Goal: Task Accomplishment & Management: Manage account settings

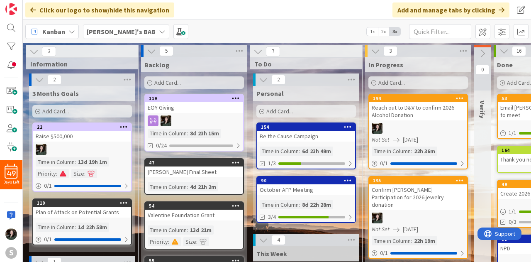
click at [211, 74] on div "Backlog Add Card..." at bounding box center [194, 73] width 106 height 33
click at [262, 86] on div "Personal" at bounding box center [306, 93] width 106 height 15
click at [263, 80] on icon at bounding box center [263, 79] width 9 height 9
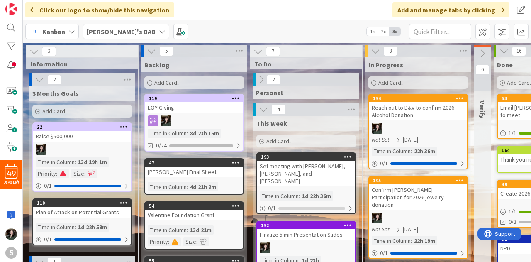
click at [127, 39] on div "[PERSON_NAME]'s BAB" at bounding box center [126, 31] width 86 height 15
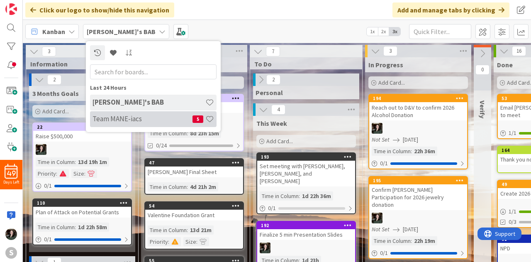
click at [133, 119] on h4 "Team MANE-iacs" at bounding box center [143, 119] width 100 height 8
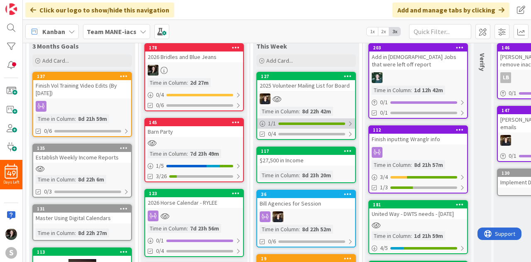
scroll to position [48, 0]
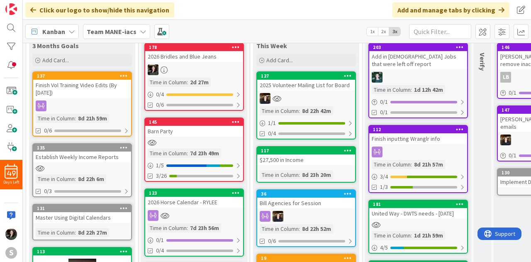
click at [304, 99] on div at bounding box center [306, 98] width 98 height 11
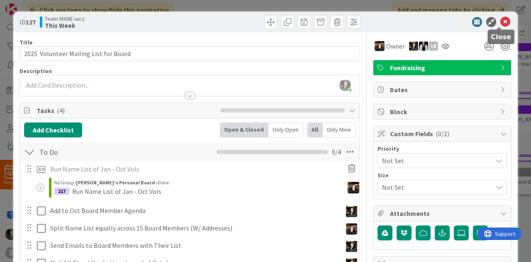
click at [501, 21] on icon at bounding box center [506, 22] width 10 height 10
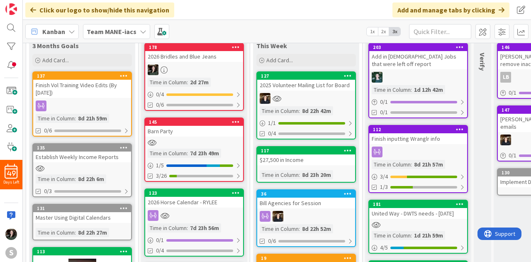
click at [333, 91] on div "127 2025 Volunteer Mailing List for Board Time in Column : 8d 22h 42m 1 / 1 0/4" at bounding box center [307, 105] width 100 height 68
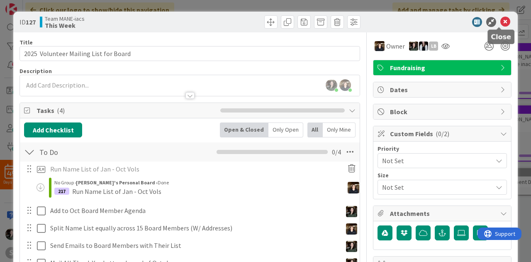
click at [501, 23] on icon at bounding box center [506, 22] width 10 height 10
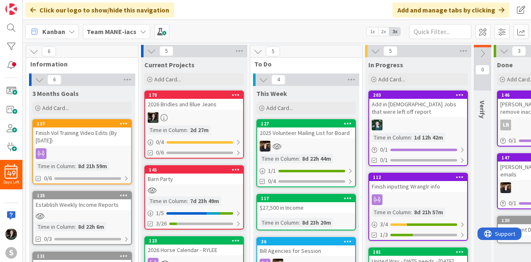
click at [140, 29] on icon at bounding box center [143, 31] width 7 height 7
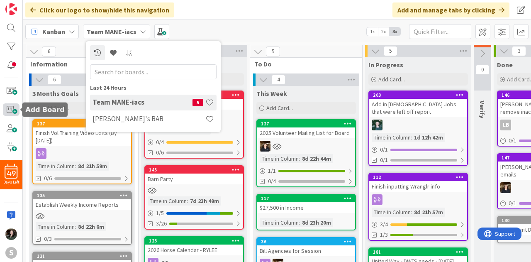
click at [12, 111] on span at bounding box center [11, 109] width 17 height 12
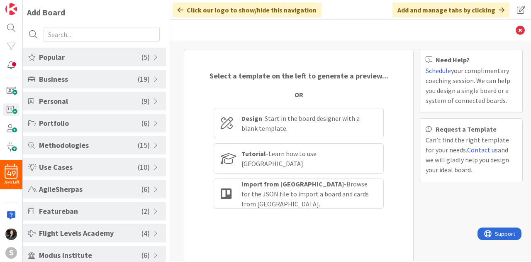
scroll to position [30, 0]
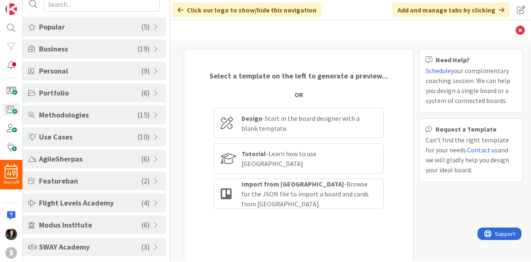
click at [116, 255] on div "SWAY Academy ( 3 )" at bounding box center [94, 247] width 143 height 19
click at [118, 249] on span "SWAY Academy" at bounding box center [90, 246] width 103 height 11
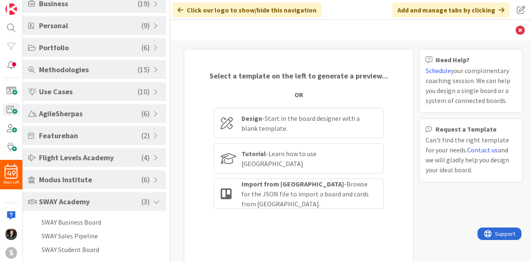
scroll to position [0, 0]
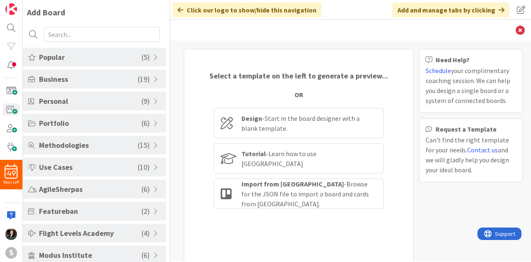
click at [115, 84] on div "Business ( 19 )" at bounding box center [94, 79] width 143 height 19
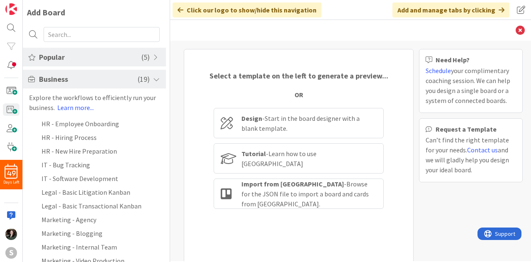
click at [106, 51] on span "Popular" at bounding box center [90, 56] width 103 height 11
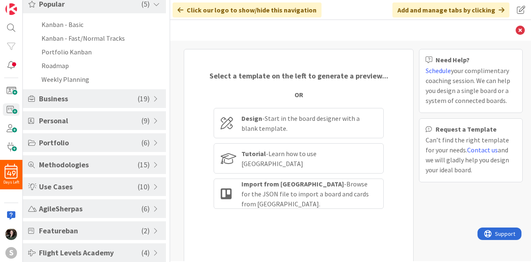
scroll to position [54, 0]
click at [126, 148] on div "Portfolio ( 6 )" at bounding box center [94, 142] width 143 height 19
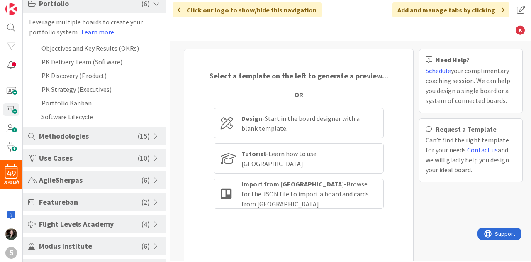
scroll to position [120, 0]
click at [128, 137] on span "Methodologies" at bounding box center [88, 135] width 99 height 11
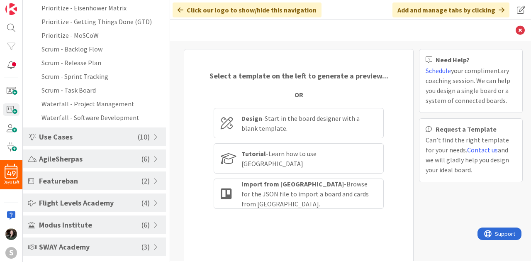
click at [128, 137] on span "Use Cases" at bounding box center [88, 136] width 99 height 11
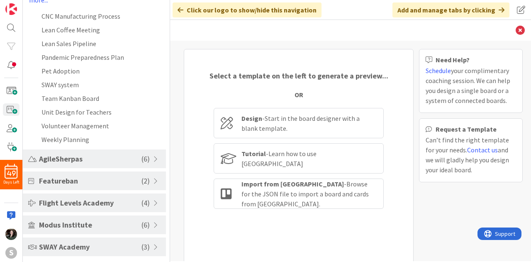
click at [132, 180] on span "Featureban" at bounding box center [90, 180] width 103 height 11
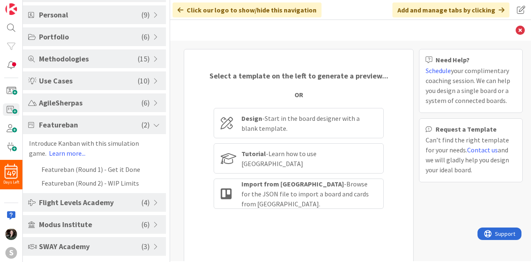
scroll to position [86, 0]
click at [136, 209] on div "Flight Levels Academy ( 4 )" at bounding box center [94, 202] width 143 height 19
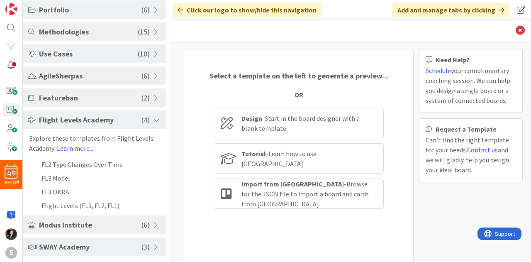
click at [136, 222] on span "Modus Institute" at bounding box center [90, 224] width 103 height 11
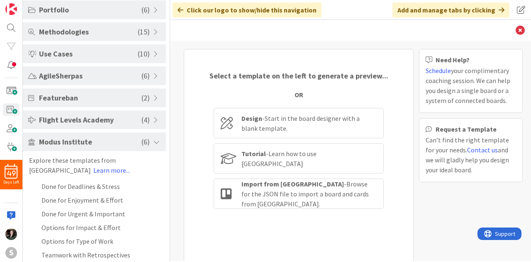
scroll to position [141, 0]
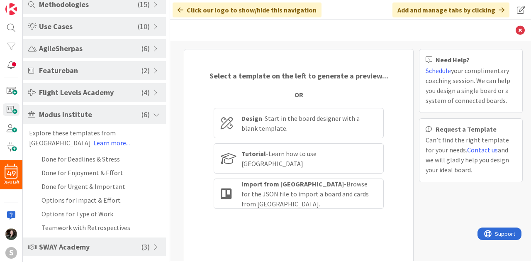
click at [135, 254] on div "SWAY Academy ( 3 )" at bounding box center [94, 247] width 143 height 19
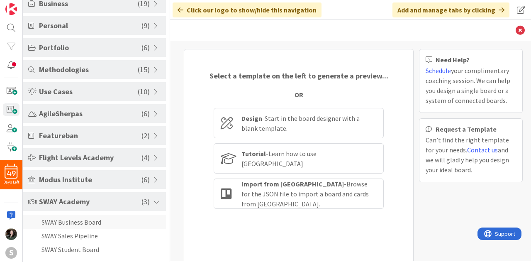
click at [89, 218] on li "SWAY Business Board" at bounding box center [94, 222] width 143 height 14
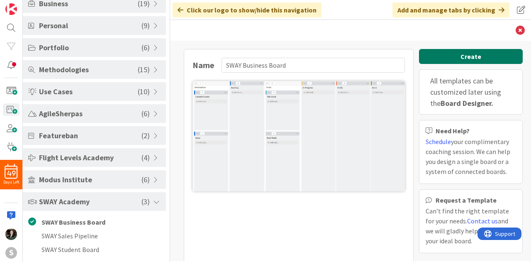
click at [459, 56] on button "Create" at bounding box center [471, 56] width 104 height 15
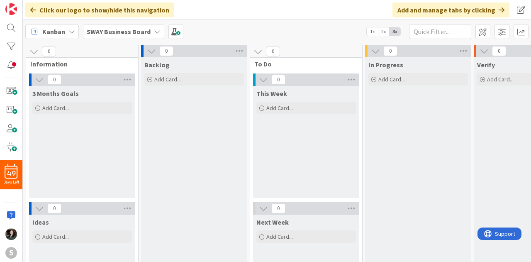
click at [150, 27] on div "SWAY Business Board" at bounding box center [123, 31] width 81 height 15
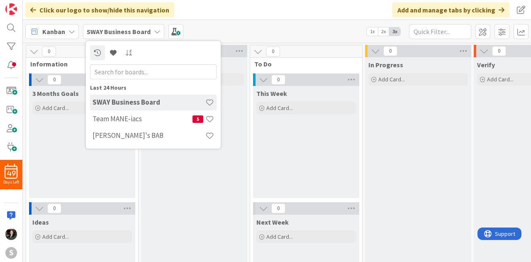
click at [226, 15] on div "Click our logo to show/hide this navigation Add and manage tabs by clicking" at bounding box center [277, 10] width 509 height 20
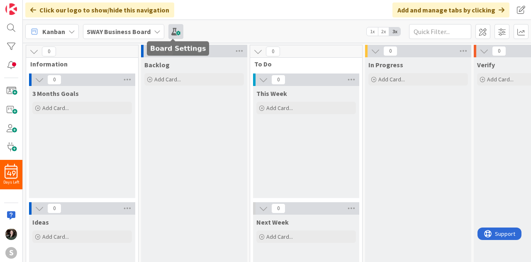
click at [169, 32] on span at bounding box center [176, 31] width 15 height 15
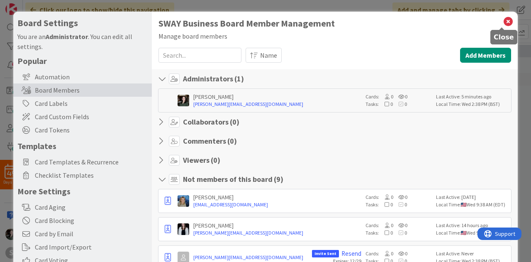
click at [505, 23] on icon at bounding box center [508, 22] width 11 height 12
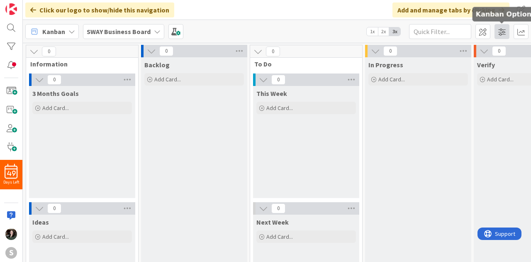
click at [506, 31] on span at bounding box center [502, 31] width 15 height 15
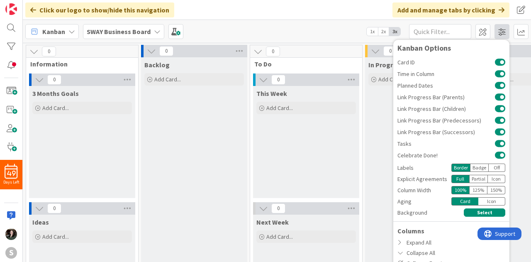
click at [506, 31] on div "Kanban Options Card ID Time in Column Planned Dates Link Progress Bar (Parents)…" at bounding box center [502, 31] width 53 height 15
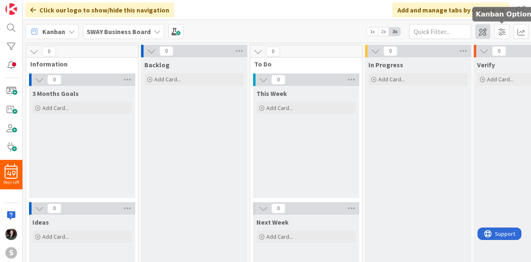
click at [490, 31] on span at bounding box center [483, 31] width 15 height 15
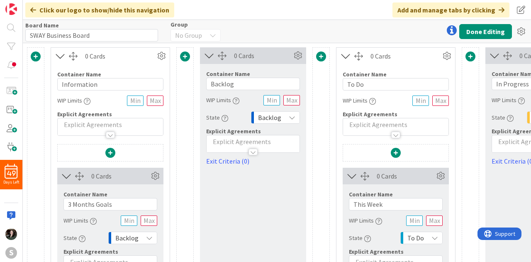
click at [97, 41] on div "Board Name 19 / 64 SWAY Business Board Group No Group Done Editing" at bounding box center [277, 31] width 509 height 23
drag, startPoint x: 96, startPoint y: 35, endPoint x: 1, endPoint y: 8, distance: 98.4
click at [1, 8] on div "49 Days Left S Click our logo to show/hide this navigation Add and manage tabs …" at bounding box center [265, 131] width 531 height 262
type input "Barn Party"
click at [489, 34] on button "Done Editing" at bounding box center [486, 31] width 53 height 15
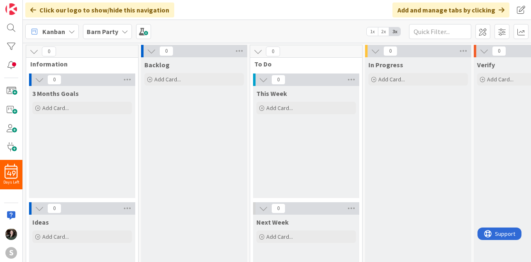
click at [474, 27] on div "Kanban Barn Party 1x 2x 3x" at bounding box center [277, 31] width 509 height 23
click at [137, 32] on span at bounding box center [143, 31] width 15 height 15
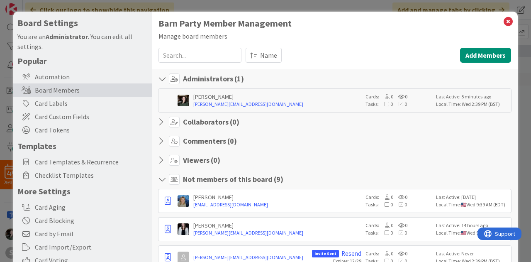
scroll to position [16, 0]
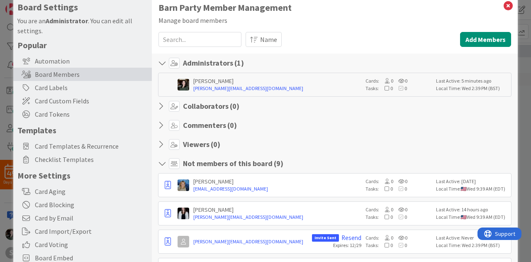
click at [161, 107] on icon at bounding box center [163, 106] width 11 height 8
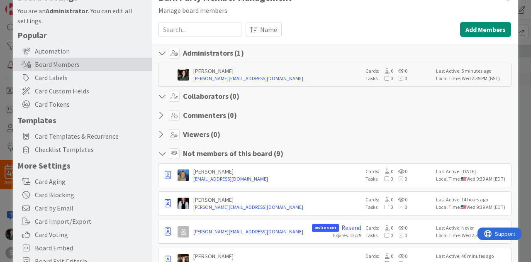
scroll to position [25, 0]
click at [482, 31] on button "Add Members" at bounding box center [485, 29] width 51 height 15
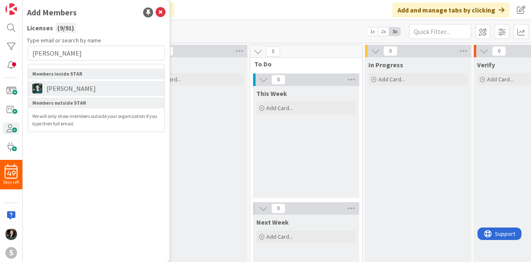
type input "[PERSON_NAME]"
click at [120, 85] on li "[PERSON_NAME]" at bounding box center [96, 88] width 136 height 15
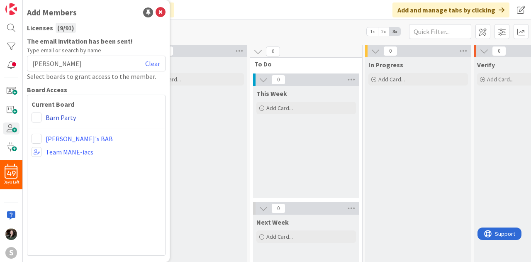
click at [46, 118] on link "Barn Party" at bounding box center [61, 118] width 30 height 10
click at [36, 117] on span at bounding box center [37, 118] width 10 height 10
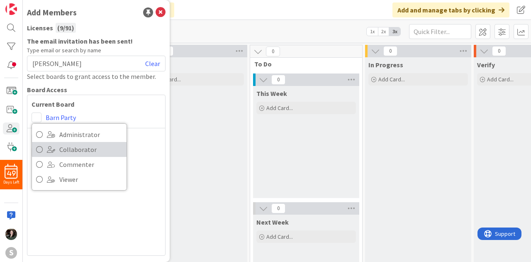
click at [71, 149] on span "Collaborator" at bounding box center [90, 149] width 63 height 12
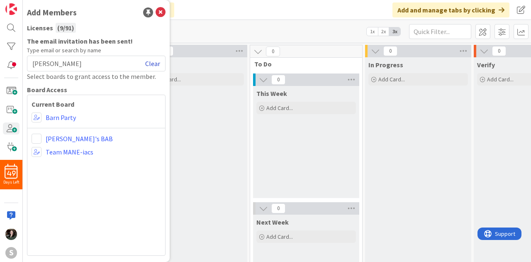
click at [154, 63] on link "Clear" at bounding box center [152, 64] width 15 height 10
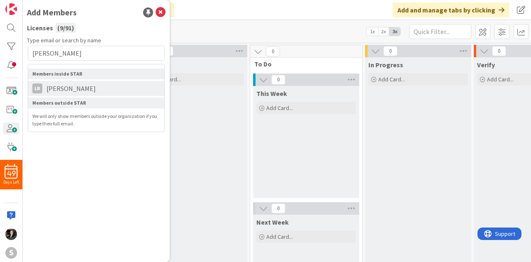
type input "[PERSON_NAME]"
click at [90, 81] on li "LB [PERSON_NAME]" at bounding box center [96, 88] width 136 height 15
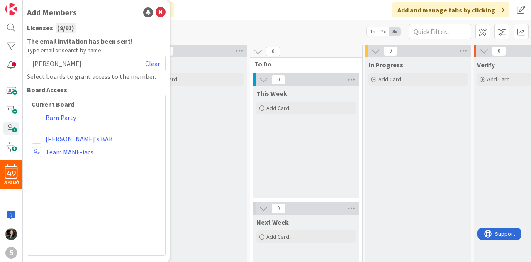
click at [79, 60] on div "[PERSON_NAME] Clear" at bounding box center [96, 64] width 139 height 16
click at [46, 118] on link "Barn Party" at bounding box center [61, 118] width 30 height 10
click at [35, 117] on span at bounding box center [37, 118] width 10 height 10
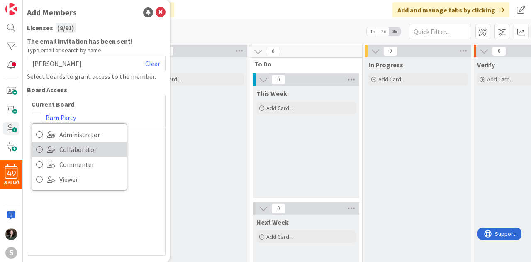
click at [53, 145] on link "Collaborator" at bounding box center [79, 149] width 95 height 15
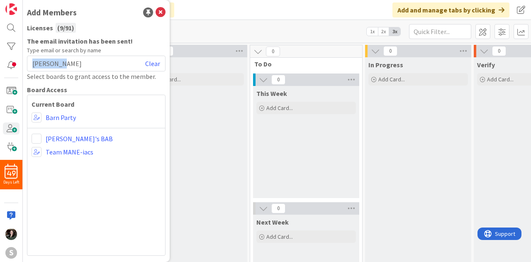
drag, startPoint x: 63, startPoint y: 62, endPoint x: 32, endPoint y: 60, distance: 31.7
click at [32, 60] on div "[PERSON_NAME] Clear" at bounding box center [96, 64] width 139 height 16
click at [99, 65] on div "[PERSON_NAME] Clear" at bounding box center [96, 64] width 139 height 16
click at [94, 64] on div "[PERSON_NAME] Clear" at bounding box center [96, 64] width 139 height 16
click at [60, 66] on div "[PERSON_NAME] Clear" at bounding box center [96, 64] width 139 height 16
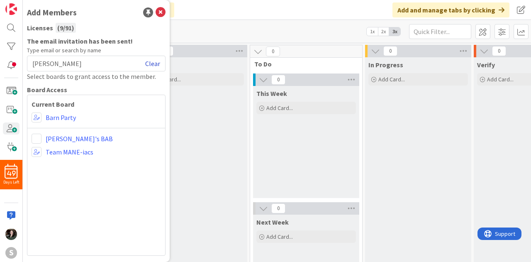
click at [154, 65] on link "Clear" at bounding box center [152, 64] width 15 height 10
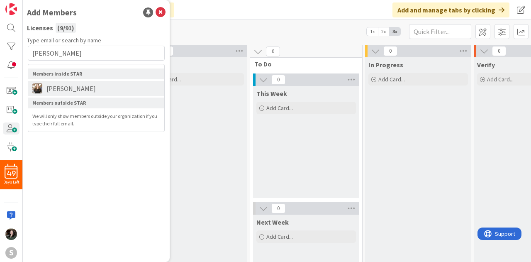
type input "[PERSON_NAME]"
click at [82, 87] on span "[PERSON_NAME]" at bounding box center [71, 88] width 58 height 10
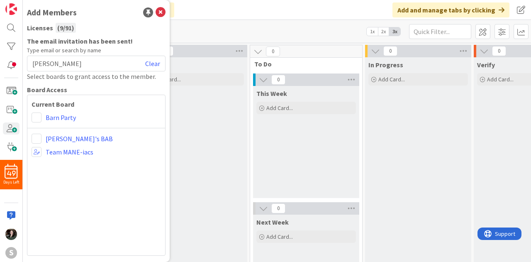
click at [37, 110] on div "Current Board Barn Party [PERSON_NAME]'s BAB Team MANE-iacs" at bounding box center [96, 175] width 139 height 161
click at [39, 118] on span at bounding box center [37, 118] width 10 height 10
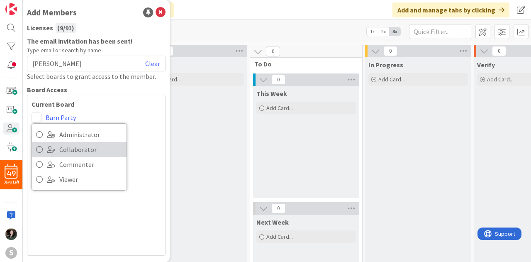
click at [61, 149] on span "Collaborator" at bounding box center [90, 149] width 63 height 12
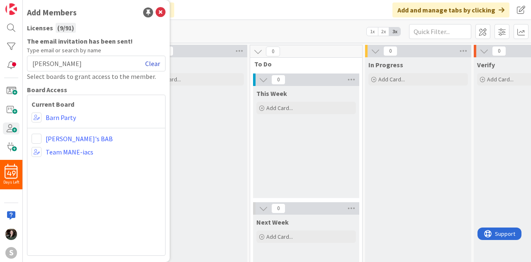
click at [159, 63] on link "Clear" at bounding box center [152, 64] width 15 height 10
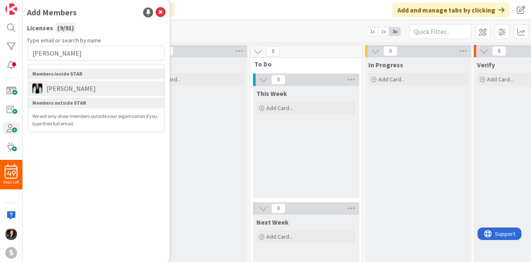
type input "[PERSON_NAME]"
click at [77, 88] on span "[PERSON_NAME]" at bounding box center [71, 88] width 58 height 10
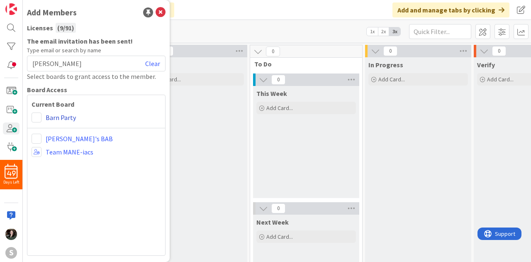
click at [46, 119] on link "Barn Party" at bounding box center [61, 118] width 30 height 10
click at [36, 119] on span at bounding box center [37, 118] width 10 height 10
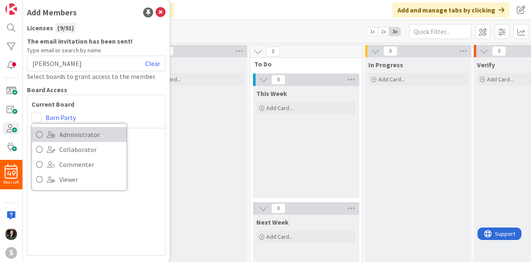
click at [76, 134] on span "Administrator" at bounding box center [90, 134] width 63 height 12
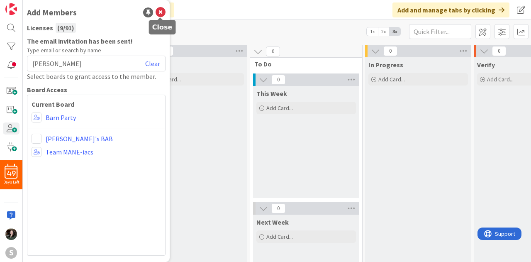
click at [159, 11] on icon at bounding box center [161, 12] width 10 height 10
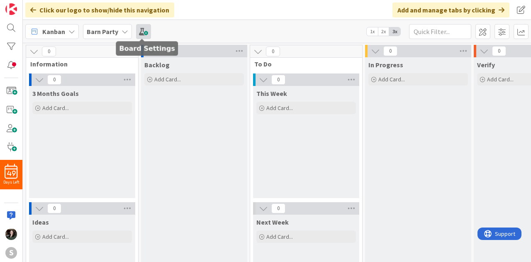
click at [136, 31] on span at bounding box center [143, 31] width 15 height 15
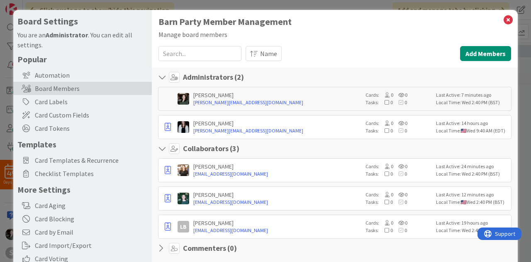
scroll to position [0, 0]
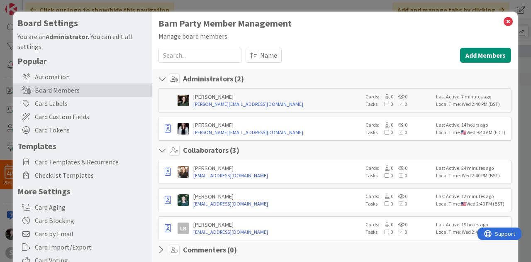
click at [479, 69] on div "Barn Party Member Management Manage board members Name Add Members Show Less De…" at bounding box center [335, 227] width 353 height 418
click at [475, 58] on button "Add Members" at bounding box center [485, 55] width 51 height 15
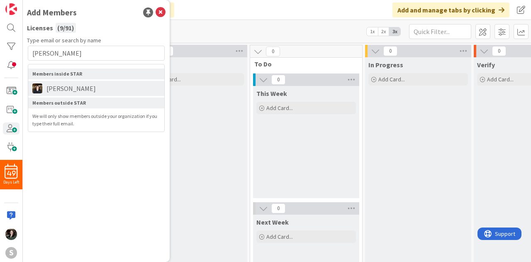
type input "[PERSON_NAME]"
click at [54, 90] on span "[PERSON_NAME]" at bounding box center [71, 88] width 58 height 10
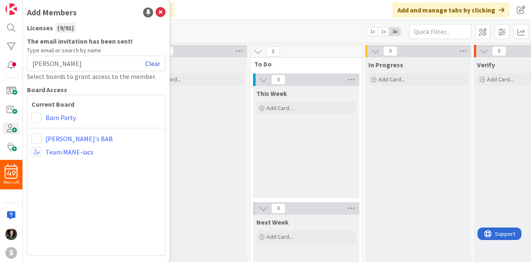
click at [154, 62] on link "Clear" at bounding box center [152, 64] width 15 height 10
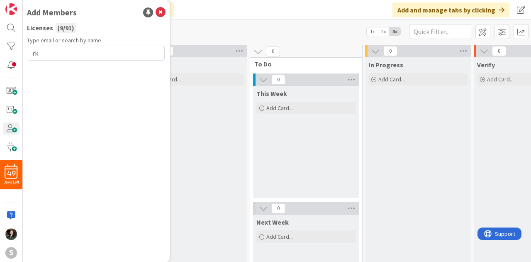
type input "r"
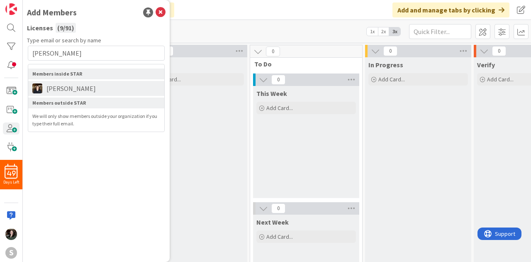
type input "[PERSON_NAME]"
click at [83, 86] on span "[PERSON_NAME]" at bounding box center [71, 88] width 58 height 10
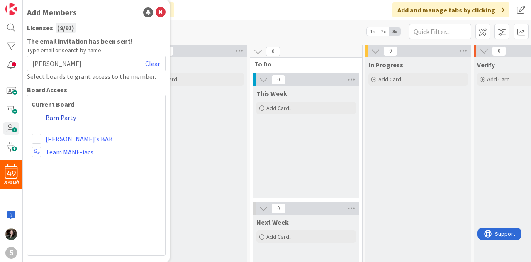
click at [59, 117] on link "Barn Party" at bounding box center [61, 118] width 30 height 10
click at [37, 118] on span at bounding box center [37, 118] width 10 height 10
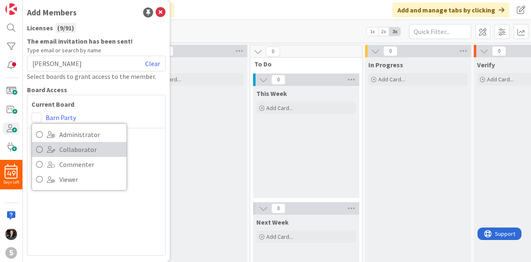
click at [54, 147] on span at bounding box center [51, 149] width 8 height 7
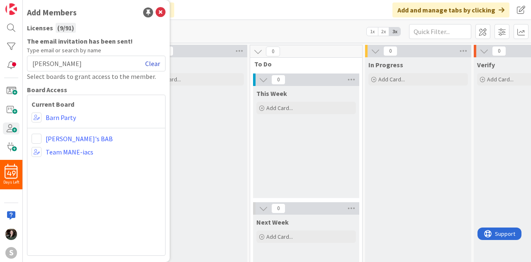
click at [150, 64] on link "Clear" at bounding box center [152, 64] width 15 height 10
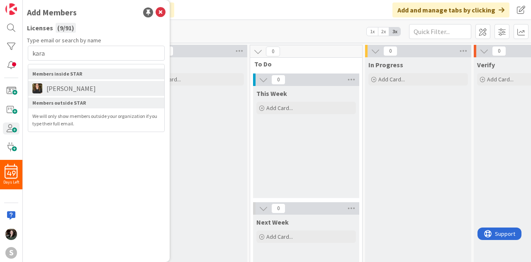
type input "kara"
click at [63, 92] on span "[PERSON_NAME]" at bounding box center [71, 88] width 58 height 10
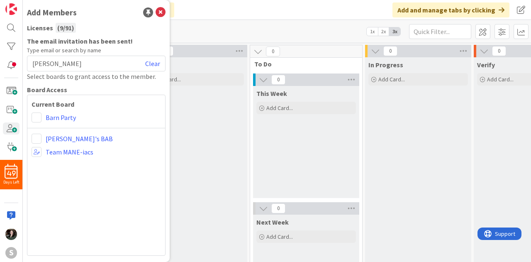
click at [44, 114] on div "Barn Party" at bounding box center [97, 118] width 130 height 10
click at [36, 118] on span at bounding box center [37, 118] width 10 height 10
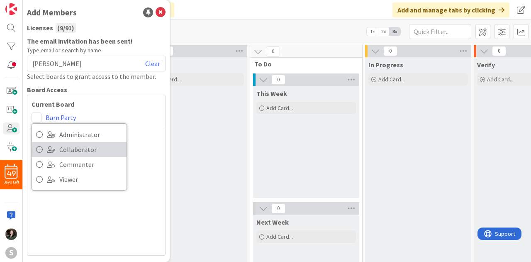
click at [65, 146] on span "Collaborator" at bounding box center [90, 149] width 63 height 12
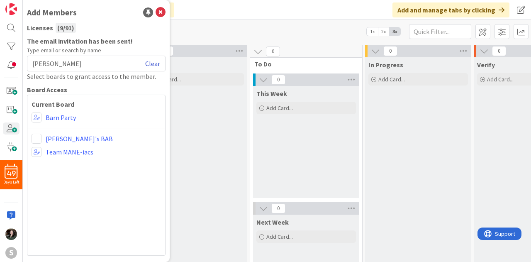
click at [155, 64] on link "Clear" at bounding box center [152, 64] width 15 height 10
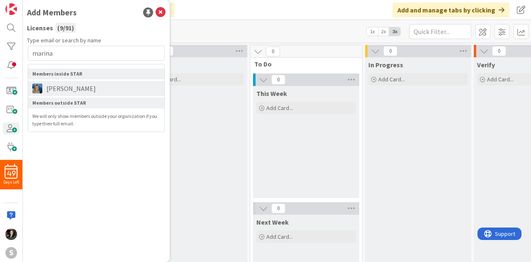
type input "marina"
click at [65, 93] on li "[PERSON_NAME]" at bounding box center [96, 88] width 136 height 15
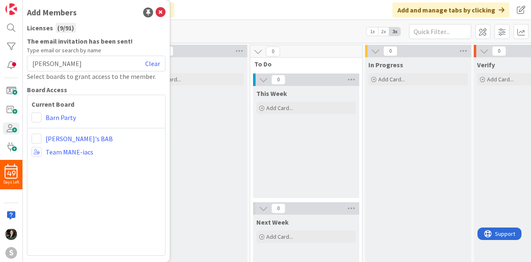
click at [38, 122] on div "Current Board Barn Party [PERSON_NAME]'s BAB Team MANE-iacs" at bounding box center [96, 175] width 139 height 161
click at [38, 119] on span at bounding box center [37, 118] width 10 height 10
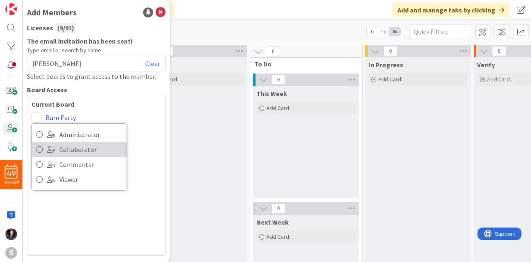
click at [63, 152] on span "Collaborator" at bounding box center [90, 149] width 63 height 12
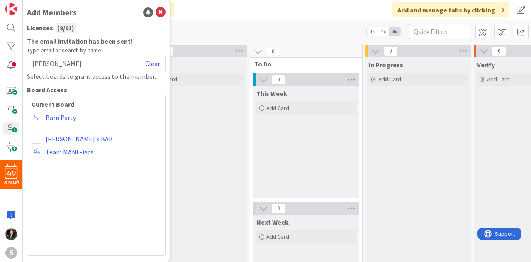
click at [159, 62] on link "Clear" at bounding box center [152, 64] width 15 height 10
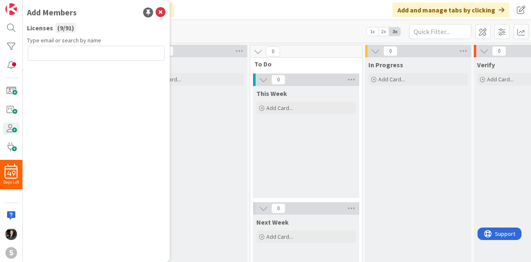
click at [98, 54] on input "text" at bounding box center [96, 53] width 137 height 15
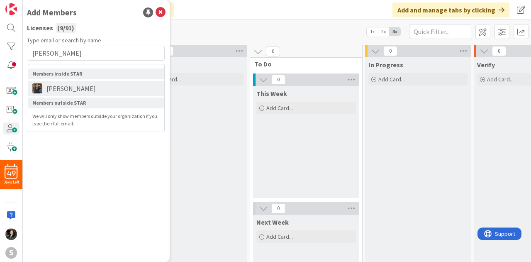
type input "[PERSON_NAME]"
click at [64, 93] on li "[PERSON_NAME]" at bounding box center [96, 88] width 136 height 15
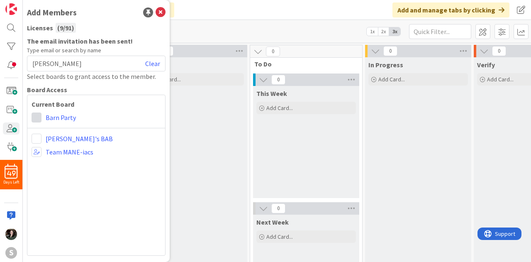
click at [35, 116] on span at bounding box center [37, 118] width 10 height 10
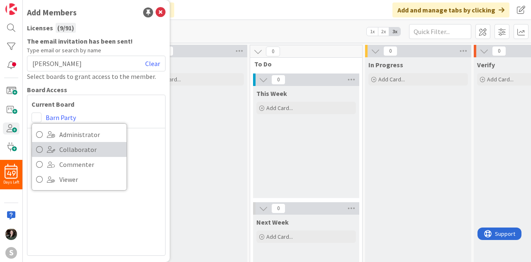
click at [71, 150] on span "Collaborator" at bounding box center [90, 149] width 63 height 12
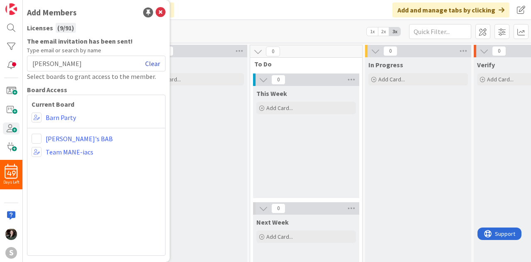
click at [150, 66] on link "Clear" at bounding box center [152, 64] width 15 height 10
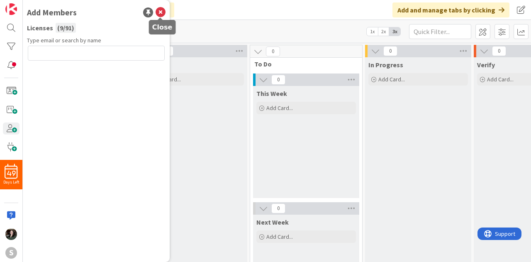
click at [160, 15] on icon at bounding box center [161, 12] width 10 height 10
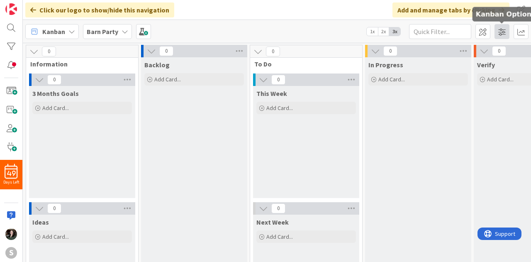
click at [500, 31] on span at bounding box center [502, 31] width 15 height 15
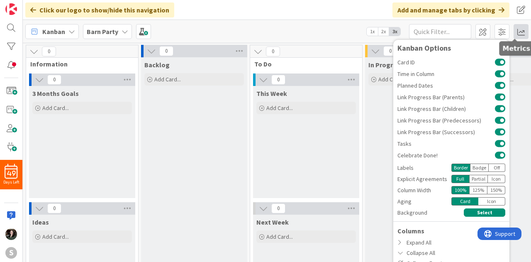
click at [516, 33] on span at bounding box center [521, 31] width 15 height 15
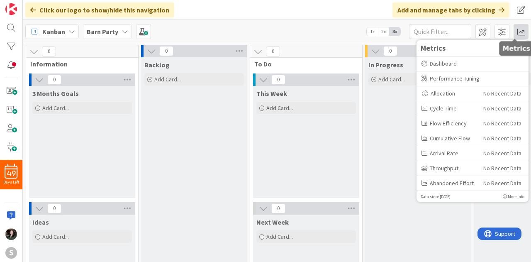
click at [520, 32] on span at bounding box center [521, 31] width 15 height 15
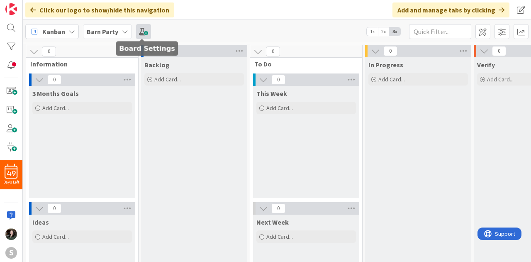
click at [147, 29] on span at bounding box center [143, 31] width 15 height 15
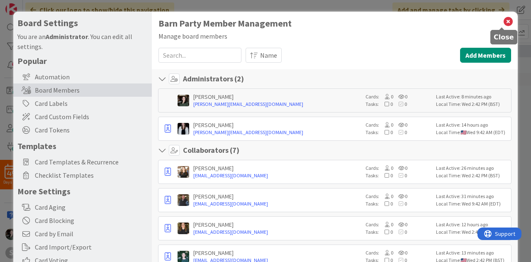
click at [504, 22] on icon at bounding box center [508, 22] width 11 height 12
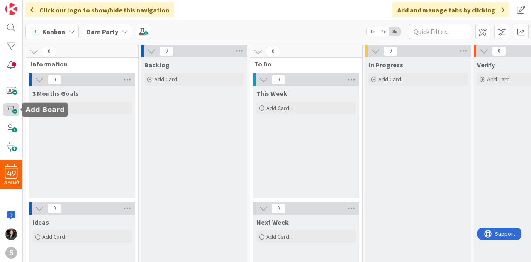
click at [12, 111] on span at bounding box center [11, 109] width 17 height 12
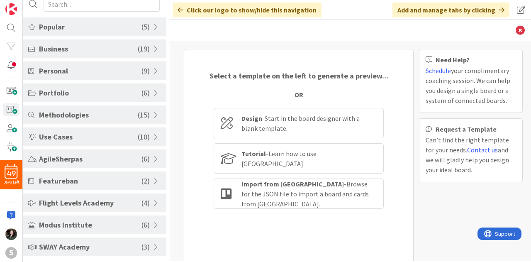
scroll to position [26, 0]
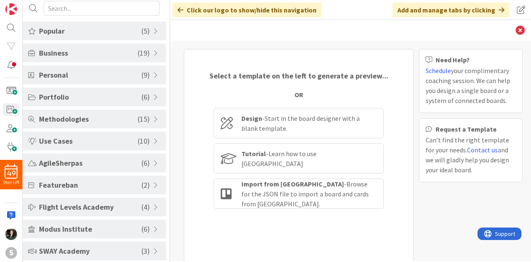
click at [110, 251] on span "SWAY Academy" at bounding box center [90, 250] width 103 height 11
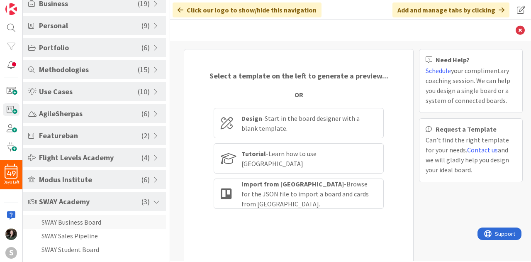
click at [58, 222] on li "SWAY Business Board" at bounding box center [94, 222] width 143 height 14
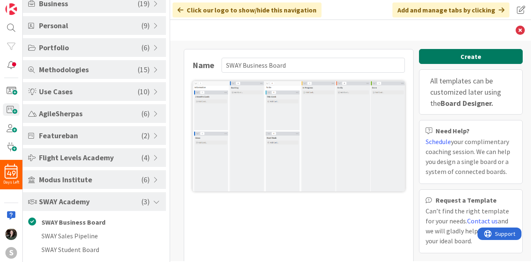
click at [487, 50] on button "Create" at bounding box center [471, 56] width 104 height 15
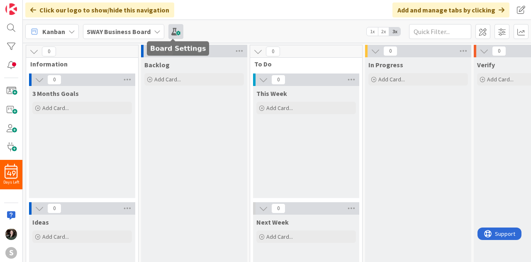
click at [174, 34] on span at bounding box center [176, 31] width 15 height 15
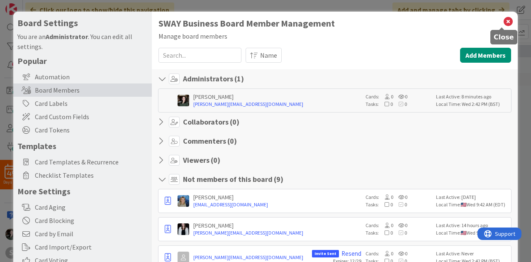
click at [503, 21] on icon at bounding box center [508, 22] width 11 height 12
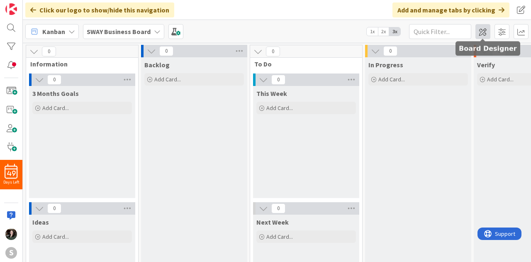
click at [481, 32] on span at bounding box center [483, 31] width 15 height 15
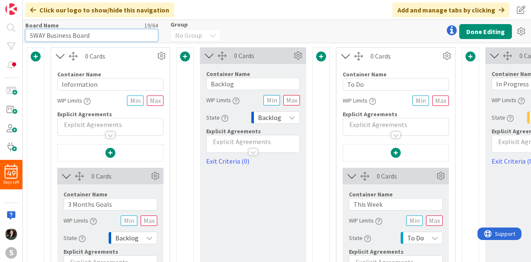
drag, startPoint x: 94, startPoint y: 34, endPoint x: 1, endPoint y: 42, distance: 93.8
click at [1, 42] on div "49 Days Left S Click our logo to show/hide this navigation Add and manage tabs …" at bounding box center [265, 131] width 531 height 262
type input "Bridles and Blue Jeans"
click at [477, 31] on button "Done Editing" at bounding box center [486, 31] width 53 height 15
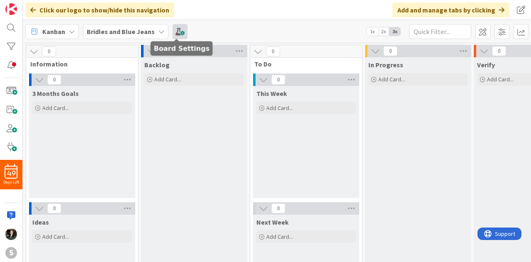
click at [183, 28] on span at bounding box center [180, 31] width 15 height 15
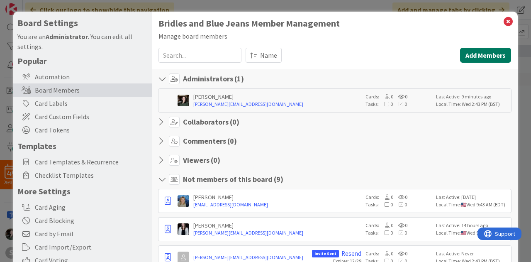
click at [472, 53] on button "Add Members" at bounding box center [485, 55] width 51 height 15
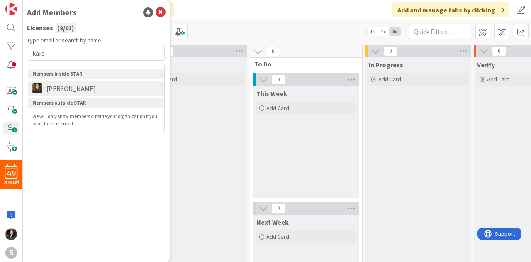
type input "kara"
click at [107, 89] on li "[PERSON_NAME]" at bounding box center [96, 88] width 136 height 15
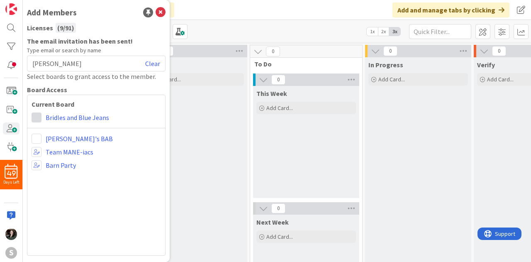
click at [36, 116] on span at bounding box center [37, 118] width 10 height 10
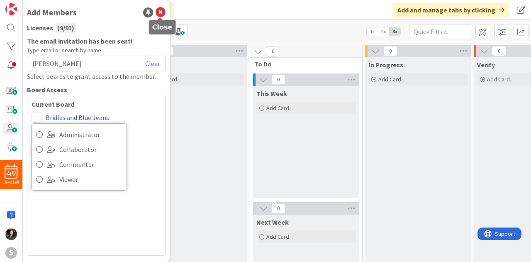
click at [162, 8] on icon at bounding box center [161, 12] width 10 height 10
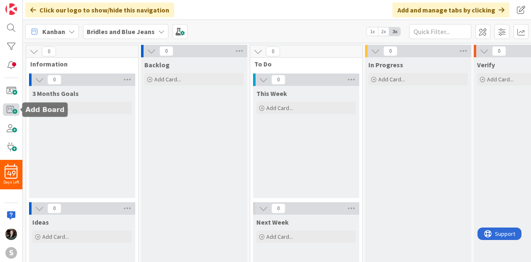
click at [17, 108] on span at bounding box center [11, 109] width 17 height 12
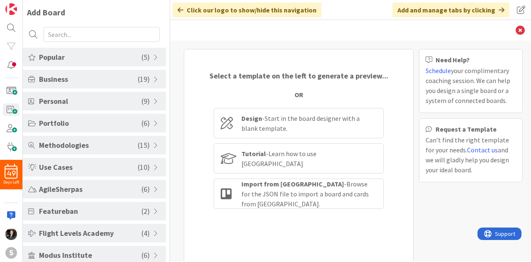
scroll to position [30, 0]
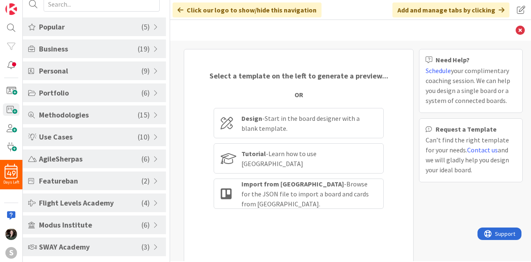
click at [106, 250] on span "SWAY Academy" at bounding box center [90, 246] width 103 height 11
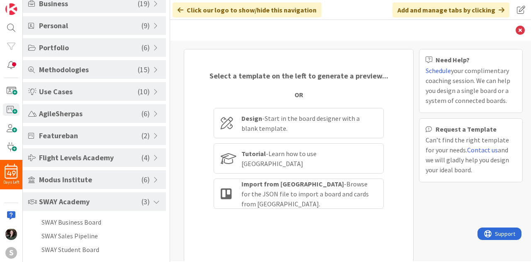
scroll to position [76, 0]
click at [82, 224] on li "SWAY Business Board" at bounding box center [94, 222] width 143 height 14
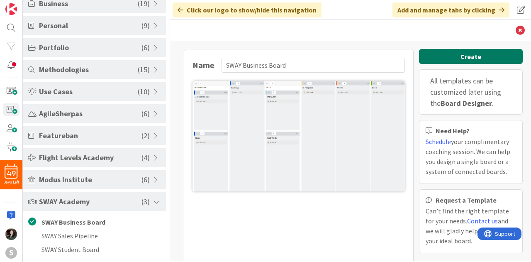
click at [505, 54] on button "Create" at bounding box center [471, 56] width 104 height 15
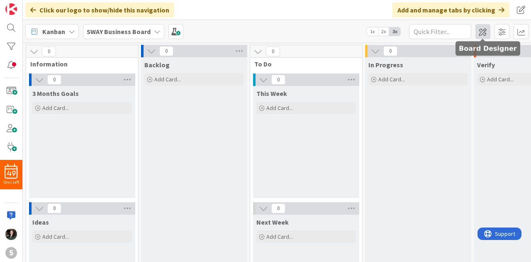
click at [477, 35] on span at bounding box center [483, 31] width 15 height 15
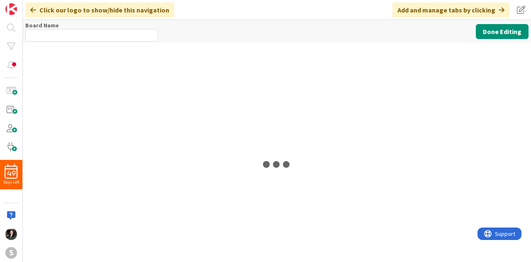
type input "SWAY Business Board"
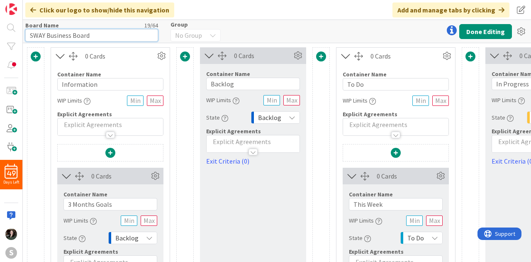
drag, startPoint x: 105, startPoint y: 39, endPoint x: 0, endPoint y: 34, distance: 104.8
click at [0, 34] on div "49 Days Left S Click our logo to show/hide this navigation Add and manage tabs …" at bounding box center [265, 131] width 531 height 262
type input "Songwriters in the Round"
click at [494, 33] on button "Done Editing" at bounding box center [486, 31] width 53 height 15
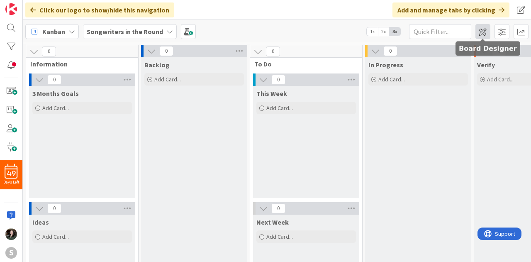
click at [487, 25] on span at bounding box center [483, 31] width 15 height 15
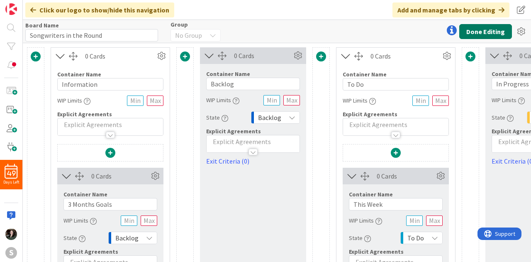
click at [485, 37] on button "Done Editing" at bounding box center [486, 31] width 53 height 15
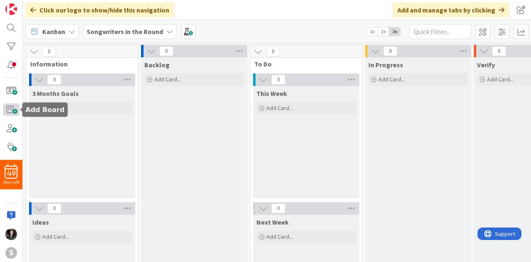
click at [10, 114] on span at bounding box center [11, 109] width 17 height 12
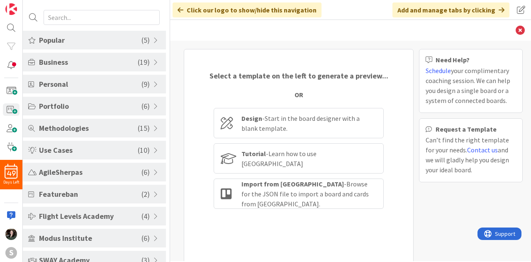
scroll to position [30, 0]
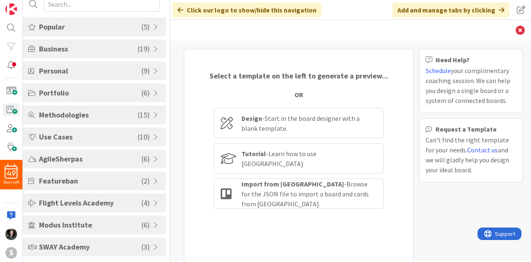
click at [112, 246] on span "SWAY Academy" at bounding box center [90, 246] width 103 height 11
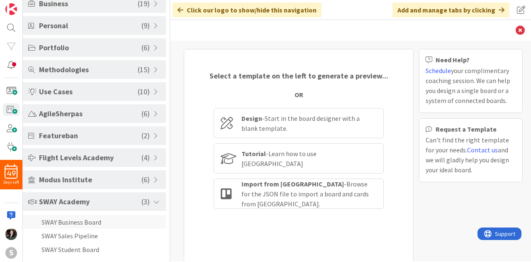
click at [94, 221] on li "SWAY Business Board" at bounding box center [94, 222] width 143 height 14
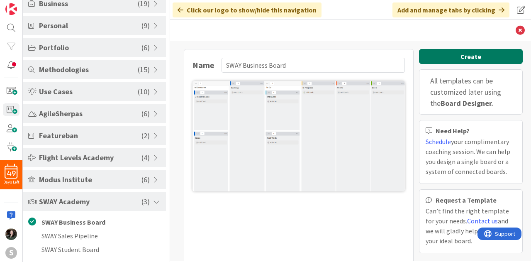
click at [448, 59] on button "Create" at bounding box center [471, 56] width 104 height 15
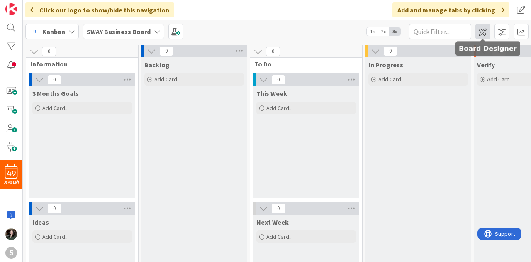
click at [482, 32] on span at bounding box center [483, 31] width 15 height 15
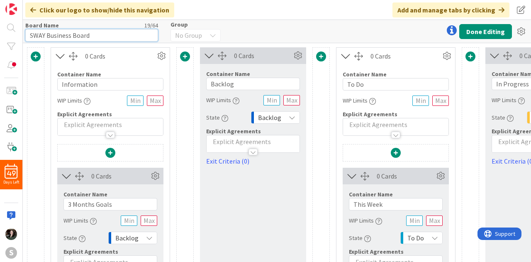
drag, startPoint x: 96, startPoint y: 37, endPoint x: 0, endPoint y: 39, distance: 95.9
click at [0, 39] on div "49 Days Left S Click our logo to show/hide this navigation Add and manage tabs …" at bounding box center [265, 131] width 531 height 262
type input "Tack Sale"
click at [485, 33] on button "Done Editing" at bounding box center [486, 31] width 53 height 15
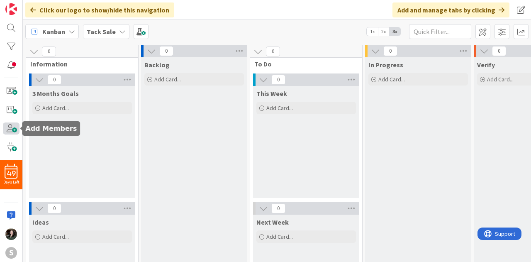
click at [10, 125] on span at bounding box center [11, 128] width 17 height 12
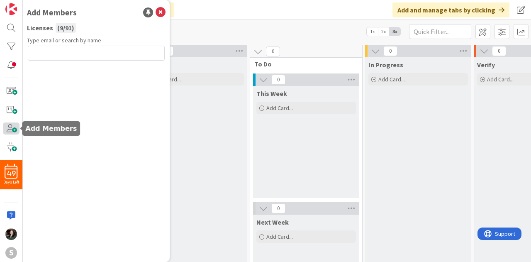
click at [10, 125] on span at bounding box center [11, 128] width 17 height 12
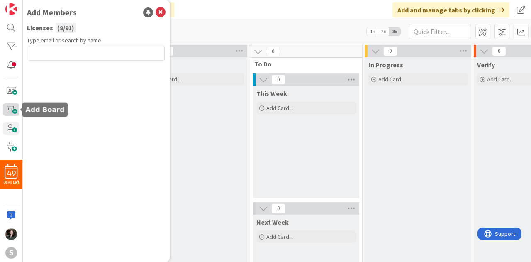
click at [11, 108] on span at bounding box center [11, 109] width 17 height 12
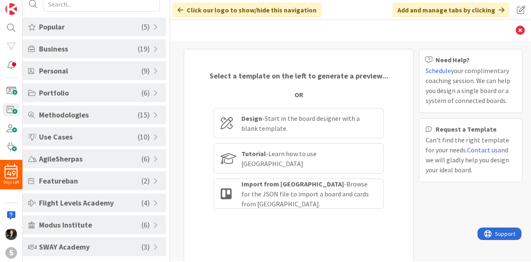
click at [131, 253] on div "SWAY Academy ( 3 )" at bounding box center [94, 247] width 143 height 19
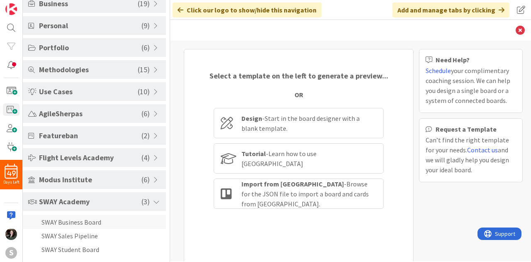
click at [75, 225] on li "SWAY Business Board" at bounding box center [94, 222] width 143 height 14
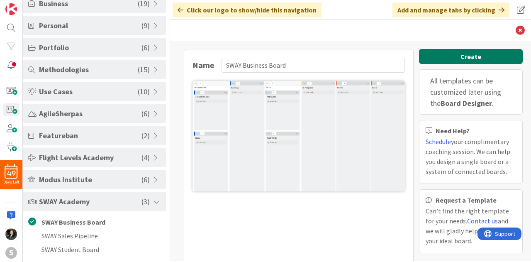
click at [452, 54] on button "Create" at bounding box center [471, 56] width 104 height 15
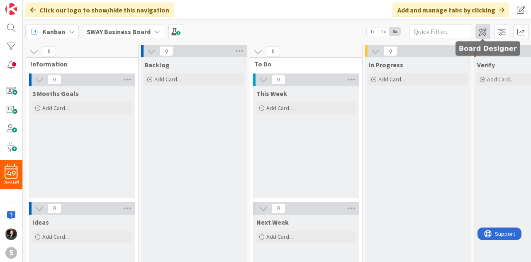
click at [483, 27] on span at bounding box center [483, 31] width 15 height 15
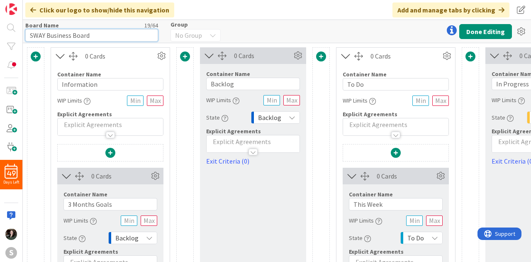
drag, startPoint x: 96, startPoint y: 38, endPoint x: 0, endPoint y: 26, distance: 97.0
click at [0, 26] on div "49 Days Left S Click our logo to show/hide this navigation Add and manage tabs …" at bounding box center [265, 131] width 531 height 262
type input "B"
type input "H"
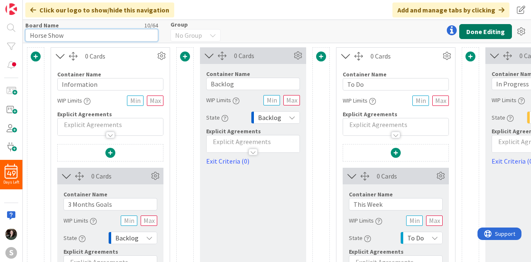
type input "Horse Show"
click at [481, 29] on button "Done Editing" at bounding box center [486, 31] width 53 height 15
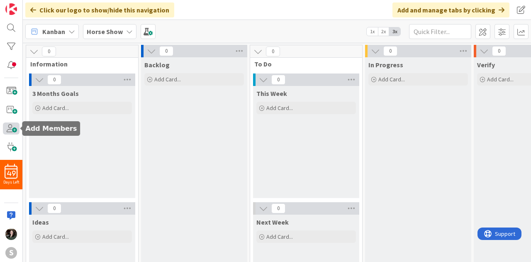
click at [11, 130] on span at bounding box center [11, 128] width 17 height 12
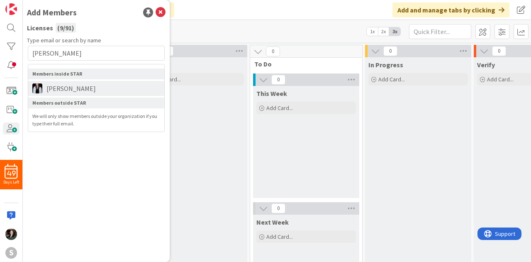
type input "[PERSON_NAME]"
click at [64, 93] on li "[PERSON_NAME]" at bounding box center [96, 88] width 136 height 15
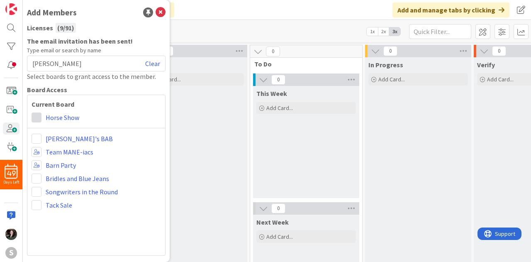
click at [38, 116] on span at bounding box center [37, 118] width 10 height 10
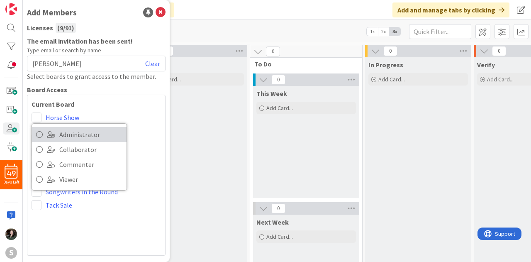
click at [36, 130] on icon at bounding box center [39, 134] width 7 height 12
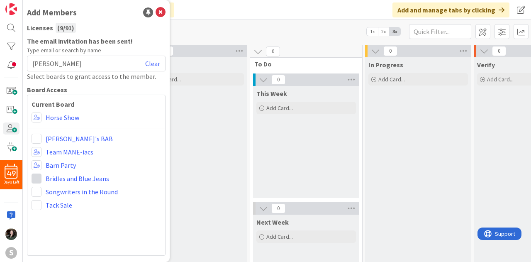
click at [39, 177] on span at bounding box center [37, 179] width 10 height 10
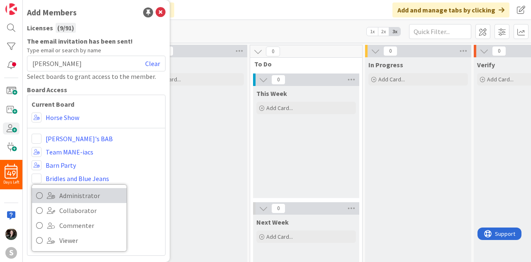
click at [42, 195] on link "Administrator" at bounding box center [79, 195] width 95 height 15
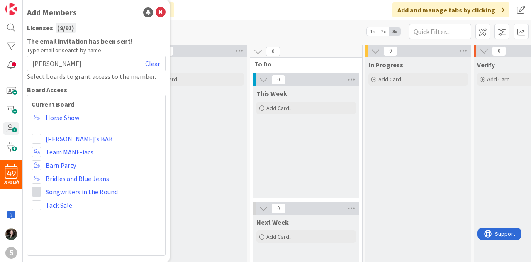
click at [34, 194] on span at bounding box center [37, 192] width 10 height 10
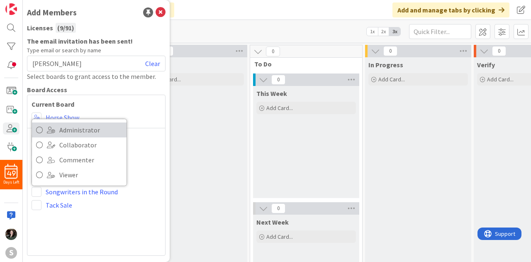
click at [62, 130] on span "Administrator" at bounding box center [90, 130] width 63 height 12
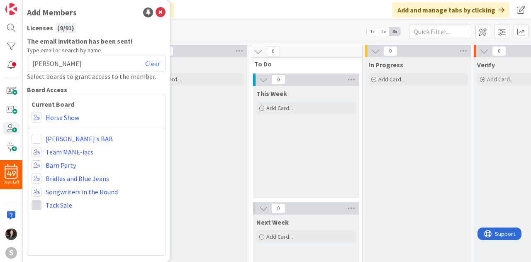
click at [37, 203] on span at bounding box center [37, 205] width 10 height 10
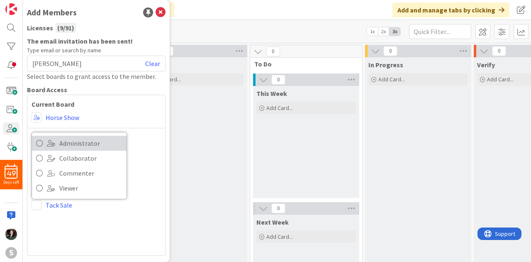
click at [78, 145] on span "Administrator" at bounding box center [90, 143] width 63 height 12
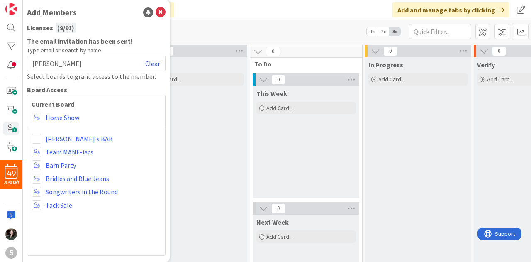
click at [155, 64] on link "Clear" at bounding box center [152, 64] width 15 height 10
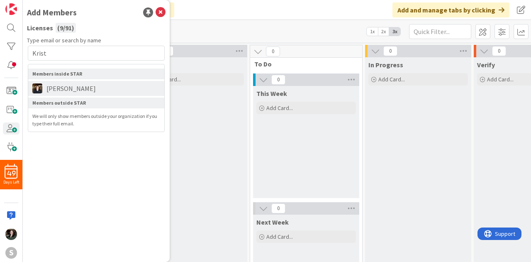
type input "Krist"
click at [101, 83] on li "[PERSON_NAME]" at bounding box center [96, 88] width 136 height 15
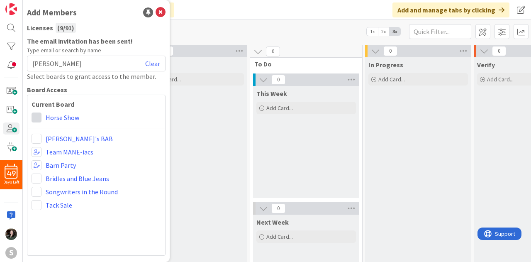
click at [35, 115] on span at bounding box center [37, 118] width 10 height 10
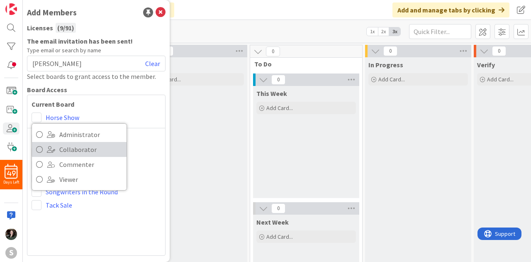
click at [51, 147] on span at bounding box center [51, 149] width 8 height 7
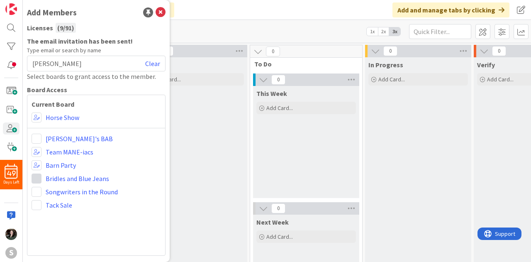
click at [39, 178] on span at bounding box center [37, 179] width 10 height 10
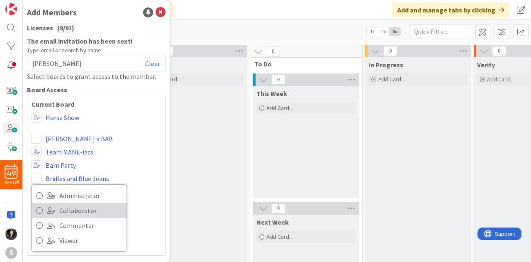
click at [46, 209] on link "Collaborator" at bounding box center [79, 210] width 95 height 15
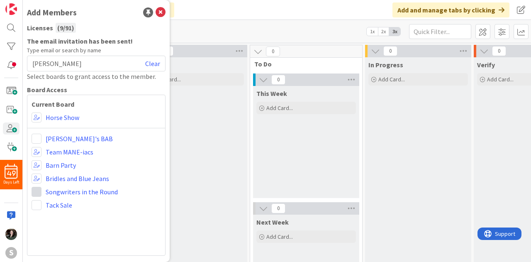
click at [40, 190] on span at bounding box center [37, 192] width 10 height 10
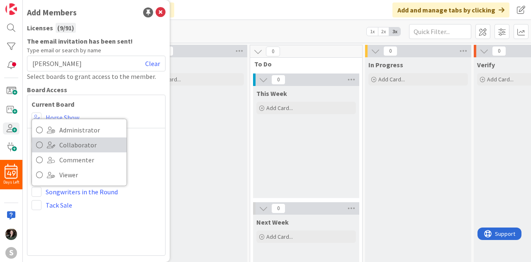
click at [76, 145] on span "Collaborator" at bounding box center [90, 145] width 63 height 12
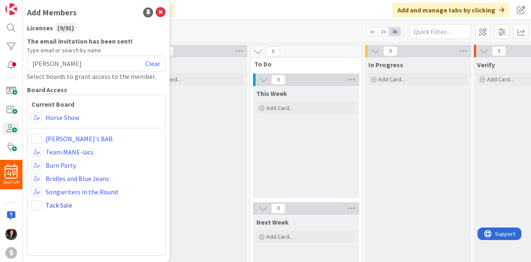
click at [52, 206] on link "Tack Sale" at bounding box center [59, 205] width 27 height 10
click at [157, 63] on link "Clear" at bounding box center [152, 64] width 15 height 10
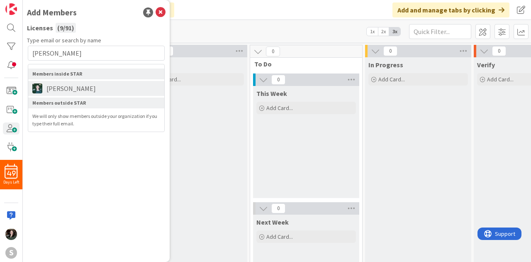
type input "[PERSON_NAME]"
click at [85, 87] on li "[PERSON_NAME]" at bounding box center [96, 88] width 136 height 15
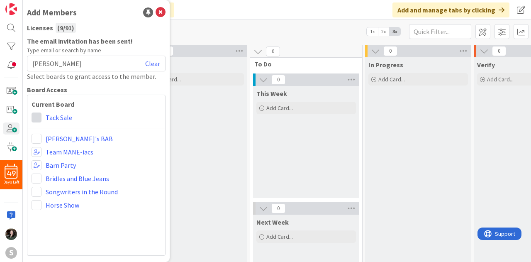
click at [38, 116] on span at bounding box center [37, 118] width 10 height 10
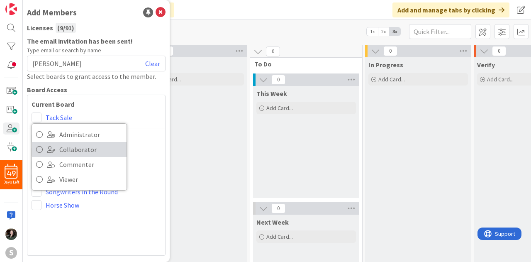
click at [45, 152] on link "Collaborator" at bounding box center [79, 149] width 95 height 15
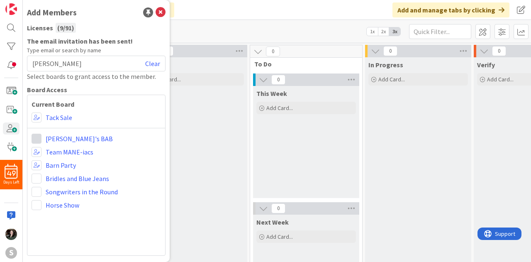
click at [40, 137] on span at bounding box center [37, 139] width 10 height 10
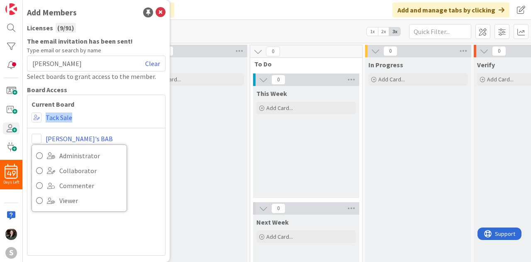
drag, startPoint x: 40, startPoint y: 137, endPoint x: 141, endPoint y: 130, distance: 101.5
click at [141, 130] on div "Current Board Administrator Collaborator Commenter Viewer Remove Tack Sale Admi…" at bounding box center [96, 175] width 139 height 161
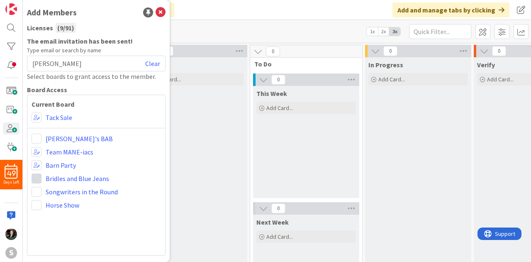
click at [39, 174] on span at bounding box center [37, 179] width 10 height 10
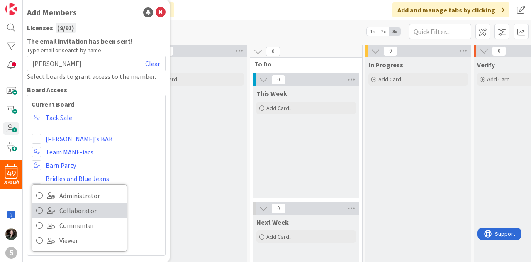
click at [56, 206] on link "Collaborator" at bounding box center [79, 210] width 95 height 15
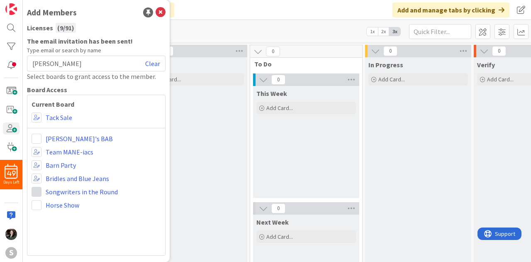
click at [36, 190] on span at bounding box center [37, 192] width 10 height 10
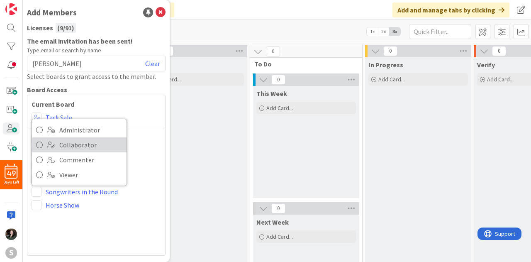
click at [57, 147] on link "Collaborator" at bounding box center [79, 144] width 95 height 15
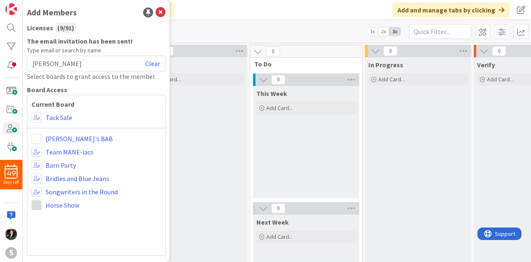
click at [37, 202] on span at bounding box center [37, 205] width 10 height 10
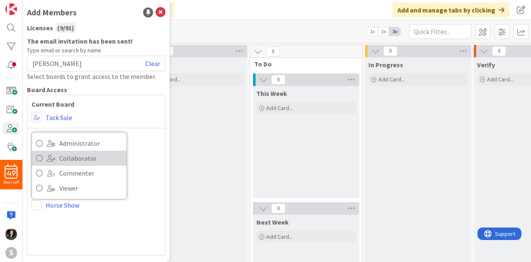
click at [68, 157] on span "Collaborator" at bounding box center [90, 158] width 63 height 12
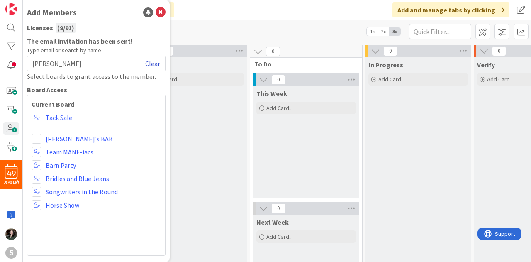
click at [154, 65] on link "Clear" at bounding box center [152, 64] width 15 height 10
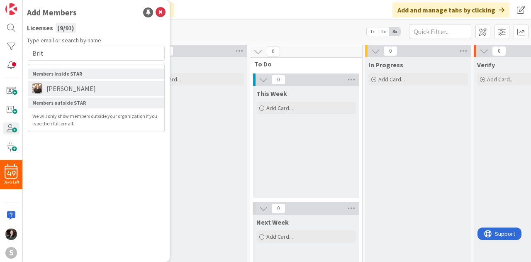
type input "Brit"
click at [95, 86] on li "[PERSON_NAME]" at bounding box center [96, 88] width 136 height 15
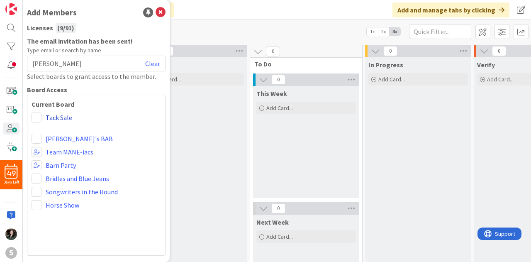
click at [48, 117] on link "Tack Sale" at bounding box center [59, 118] width 27 height 10
click at [32, 118] on span at bounding box center [37, 118] width 10 height 10
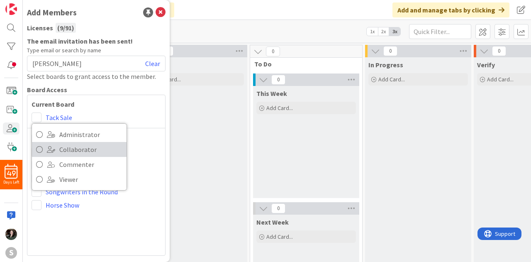
click at [47, 154] on link "Collaborator" at bounding box center [79, 149] width 95 height 15
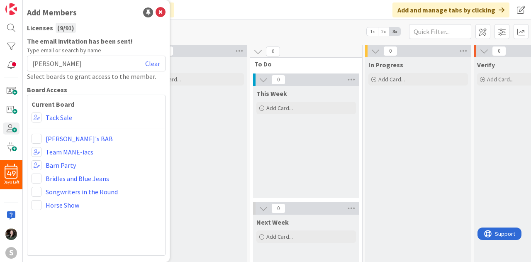
click at [36, 172] on div "Current Board Administrator Collaborator Commenter Viewer Remove Tack Sale [PER…" at bounding box center [96, 175] width 139 height 161
click at [36, 181] on span at bounding box center [37, 179] width 10 height 10
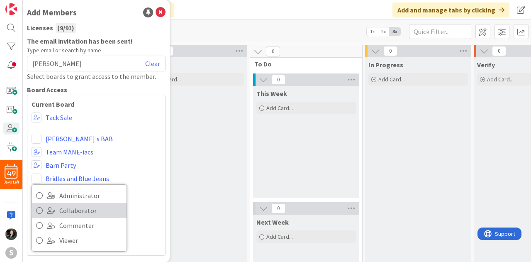
click at [42, 208] on icon at bounding box center [39, 210] width 7 height 12
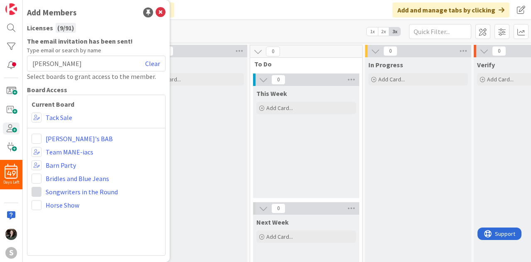
click at [37, 188] on span at bounding box center [37, 192] width 10 height 10
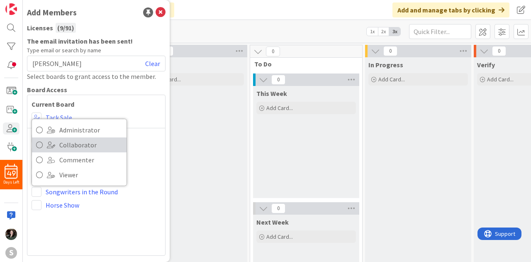
click at [46, 150] on link "Collaborator" at bounding box center [79, 144] width 95 height 15
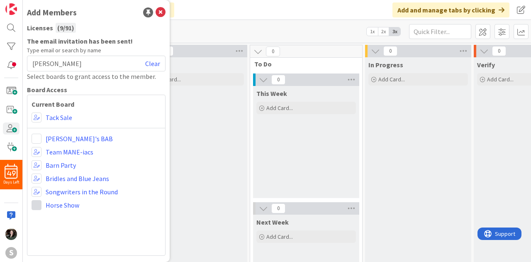
click at [38, 205] on span at bounding box center [37, 205] width 10 height 10
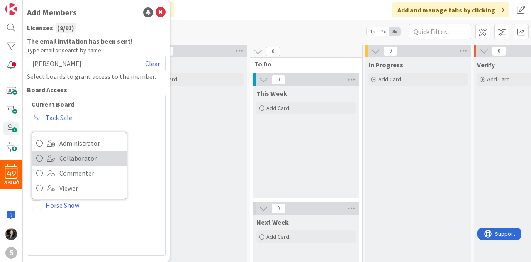
click at [51, 161] on span at bounding box center [51, 158] width 8 height 7
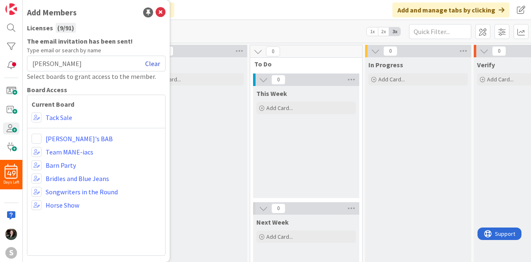
click at [150, 64] on link "Clear" at bounding box center [152, 64] width 15 height 10
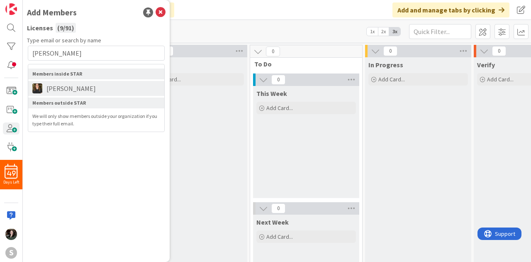
type input "[PERSON_NAME]"
click at [68, 90] on span "[PERSON_NAME]" at bounding box center [71, 88] width 58 height 10
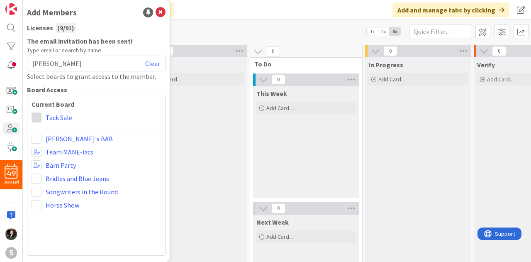
click at [37, 113] on span at bounding box center [37, 118] width 10 height 10
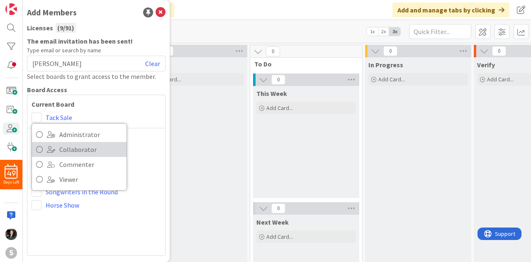
click at [44, 152] on link "Collaborator" at bounding box center [79, 149] width 95 height 15
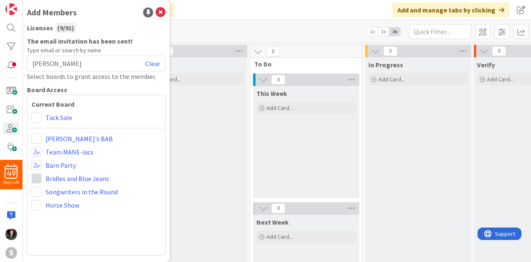
click at [35, 181] on span at bounding box center [37, 179] width 10 height 10
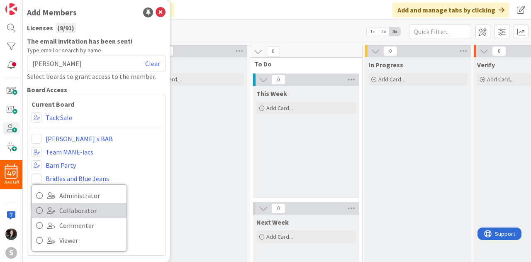
click at [41, 207] on icon at bounding box center [39, 210] width 7 height 12
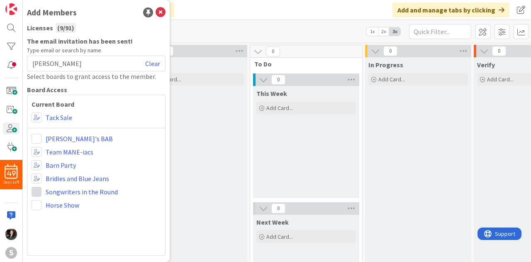
click at [39, 190] on span at bounding box center [37, 192] width 10 height 10
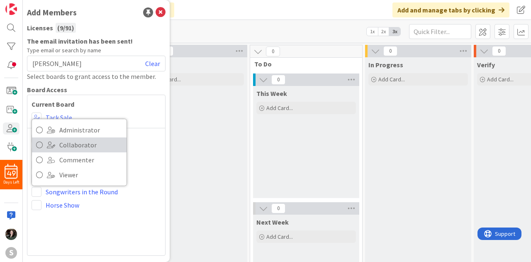
click at [61, 144] on span "Collaborator" at bounding box center [90, 145] width 63 height 12
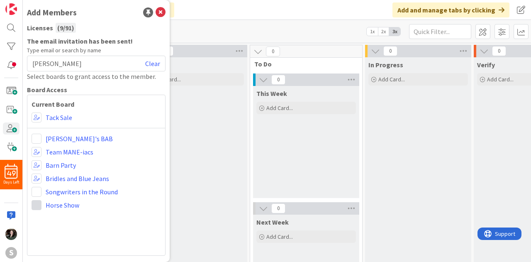
click at [39, 204] on span at bounding box center [37, 205] width 10 height 10
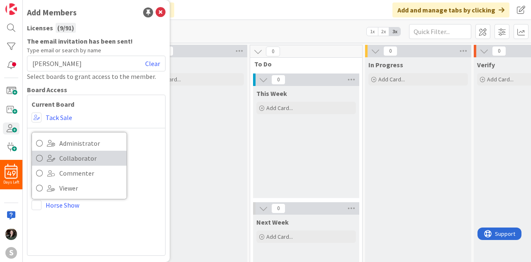
click at [62, 160] on span "Collaborator" at bounding box center [90, 158] width 63 height 12
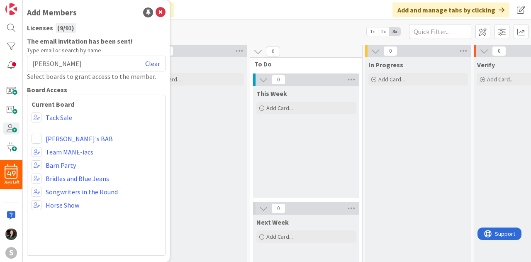
click at [159, 59] on link "Clear" at bounding box center [152, 64] width 15 height 10
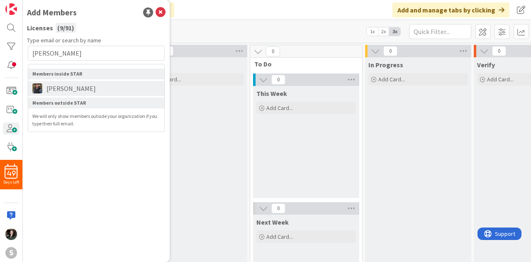
type input "[PERSON_NAME]"
click at [73, 93] on li "[PERSON_NAME]" at bounding box center [96, 88] width 136 height 15
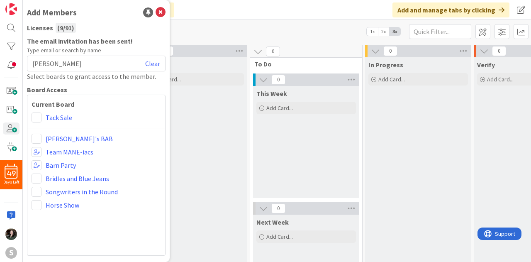
click at [44, 119] on div "Tack Sale" at bounding box center [97, 118] width 130 height 10
click at [38, 117] on span at bounding box center [37, 118] width 10 height 10
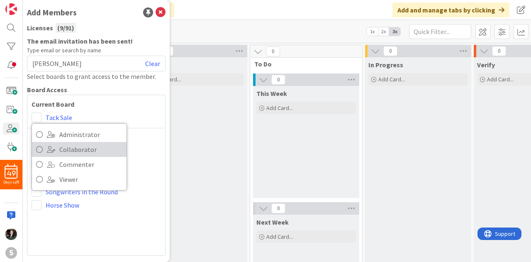
click at [45, 151] on link "Collaborator" at bounding box center [79, 149] width 95 height 15
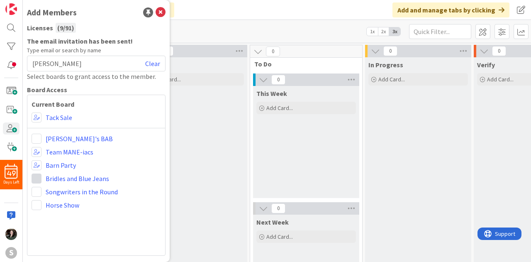
click at [37, 175] on span at bounding box center [37, 179] width 10 height 10
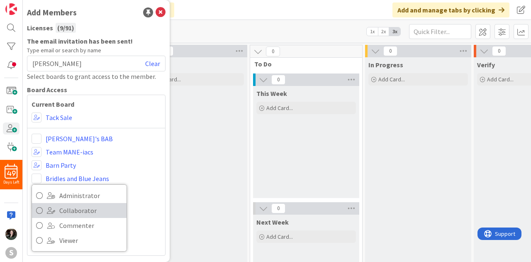
click at [45, 211] on link "Collaborator" at bounding box center [79, 210] width 95 height 15
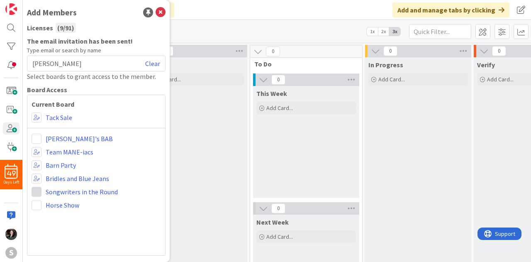
click at [38, 195] on span at bounding box center [37, 192] width 10 height 10
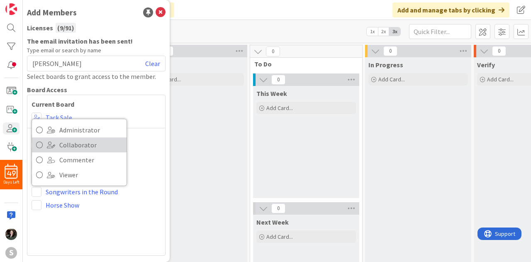
click at [53, 148] on span at bounding box center [51, 145] width 8 height 7
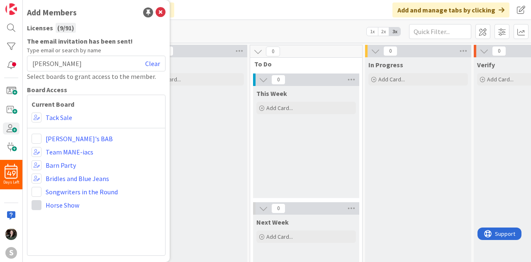
click at [37, 203] on span at bounding box center [37, 205] width 10 height 10
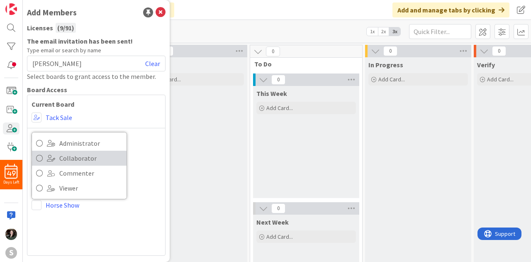
click at [56, 158] on link "Collaborator" at bounding box center [79, 158] width 95 height 15
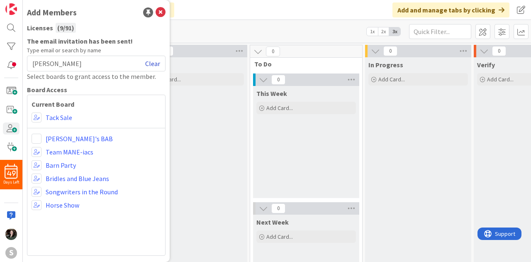
click at [147, 64] on link "Clear" at bounding box center [152, 64] width 15 height 10
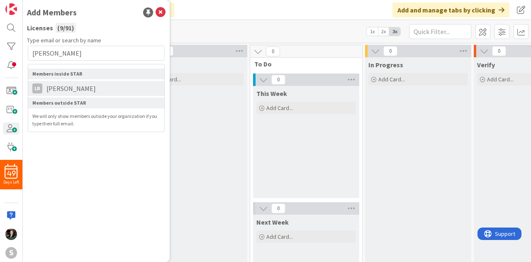
type input "[PERSON_NAME]"
click at [53, 93] on li "LB [PERSON_NAME]" at bounding box center [96, 88] width 136 height 15
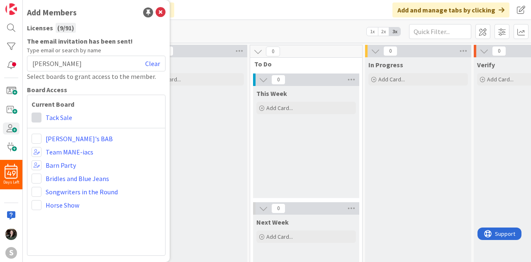
click at [36, 120] on span at bounding box center [37, 118] width 10 height 10
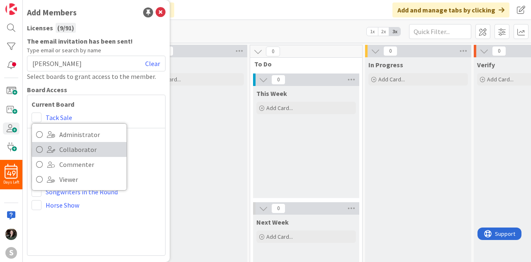
click at [52, 151] on span at bounding box center [51, 149] width 8 height 7
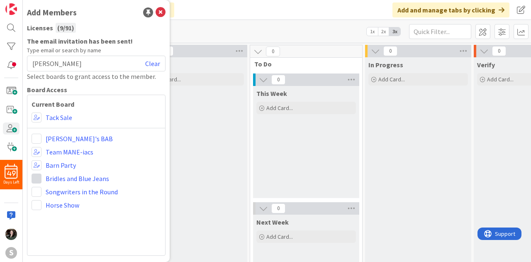
click at [37, 176] on span at bounding box center [37, 179] width 10 height 10
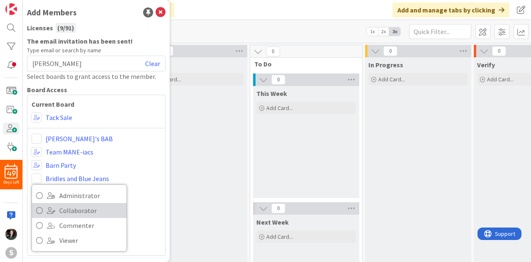
click at [51, 210] on span at bounding box center [51, 210] width 8 height 7
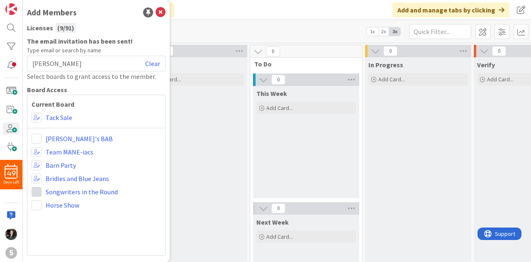
click at [39, 191] on span at bounding box center [37, 192] width 10 height 10
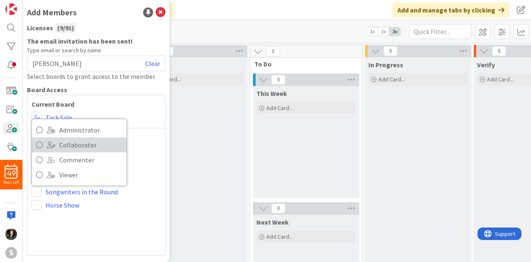
click at [62, 148] on span "Collaborator" at bounding box center [90, 145] width 63 height 12
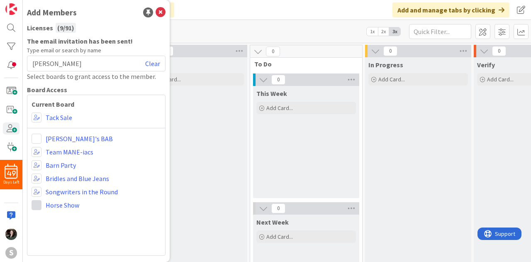
click at [37, 202] on span at bounding box center [37, 205] width 10 height 10
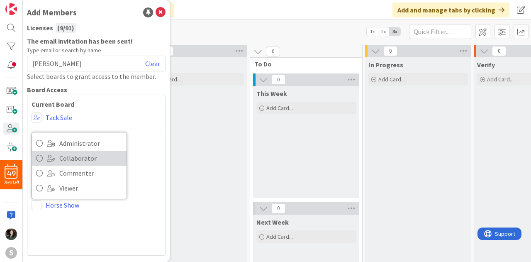
click at [78, 161] on span "Collaborator" at bounding box center [90, 158] width 63 height 12
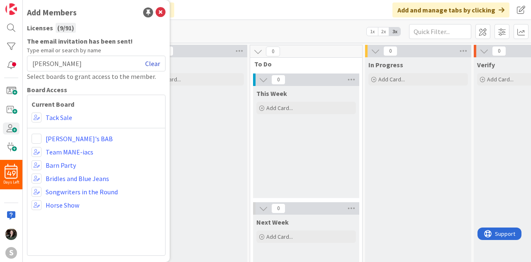
click at [156, 60] on link "Clear" at bounding box center [152, 64] width 15 height 10
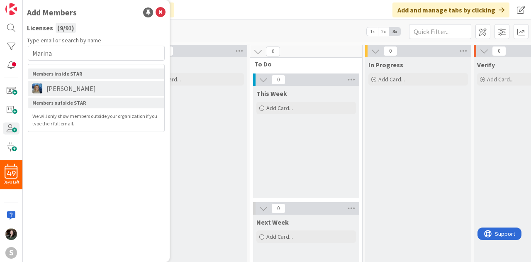
type input "Marina"
click at [73, 92] on span "[PERSON_NAME]" at bounding box center [71, 88] width 58 height 10
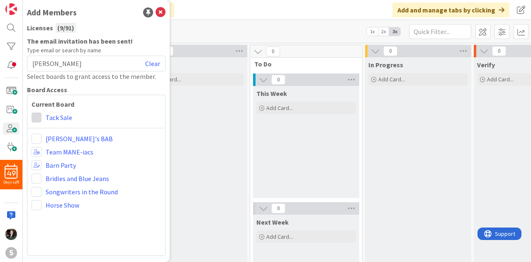
click at [38, 118] on span at bounding box center [37, 118] width 10 height 10
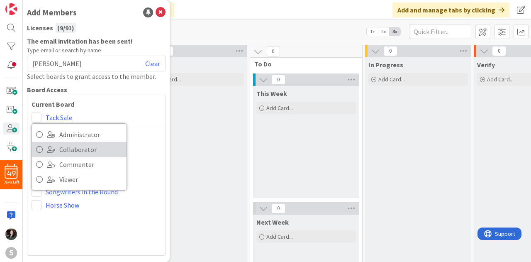
click at [53, 149] on span at bounding box center [51, 149] width 8 height 7
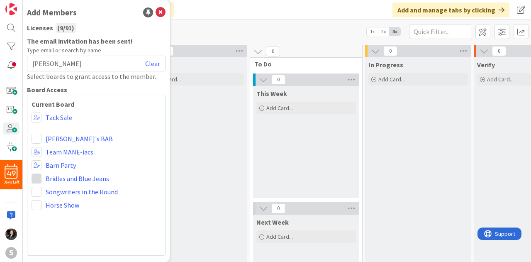
click at [35, 181] on span at bounding box center [37, 179] width 10 height 10
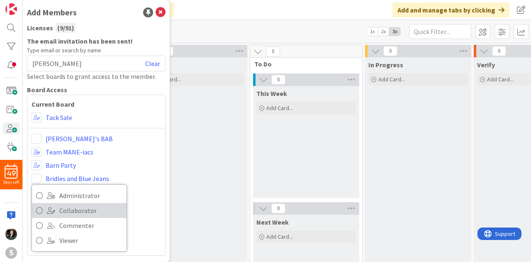
click at [62, 211] on span "Collaborator" at bounding box center [90, 210] width 63 height 12
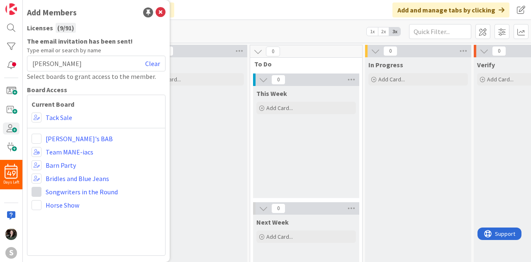
click at [39, 188] on span at bounding box center [37, 192] width 10 height 10
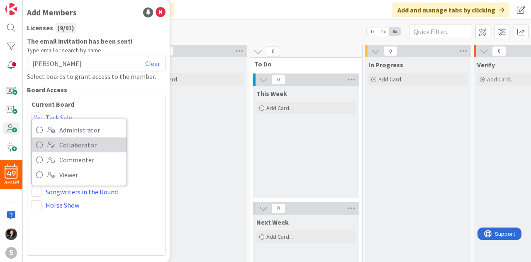
click at [65, 141] on span "Collaborator" at bounding box center [90, 145] width 63 height 12
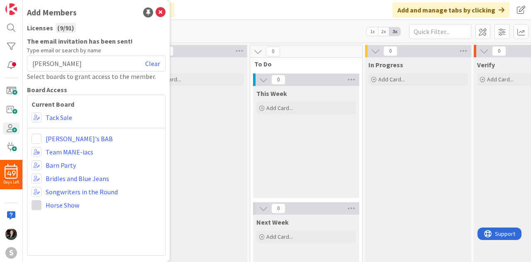
click at [37, 207] on span at bounding box center [37, 205] width 10 height 10
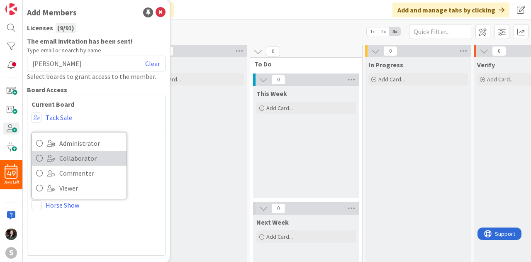
click at [66, 160] on span "Collaborator" at bounding box center [90, 158] width 63 height 12
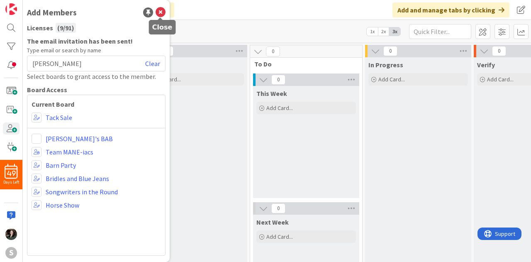
click at [160, 15] on icon at bounding box center [161, 12] width 10 height 10
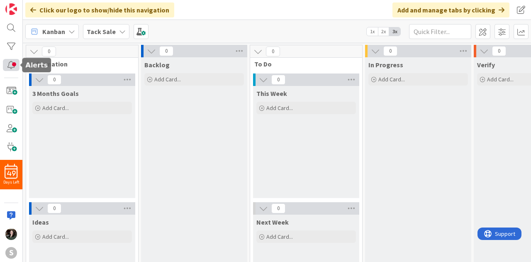
click at [8, 67] on div at bounding box center [11, 65] width 17 height 12
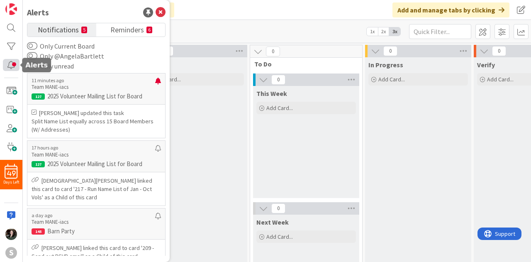
click at [8, 67] on div at bounding box center [11, 65] width 17 height 12
click at [492, 105] on div "Verify Add Card..." at bounding box center [527, 194] width 106 height 274
